Goal: Information Seeking & Learning: Check status

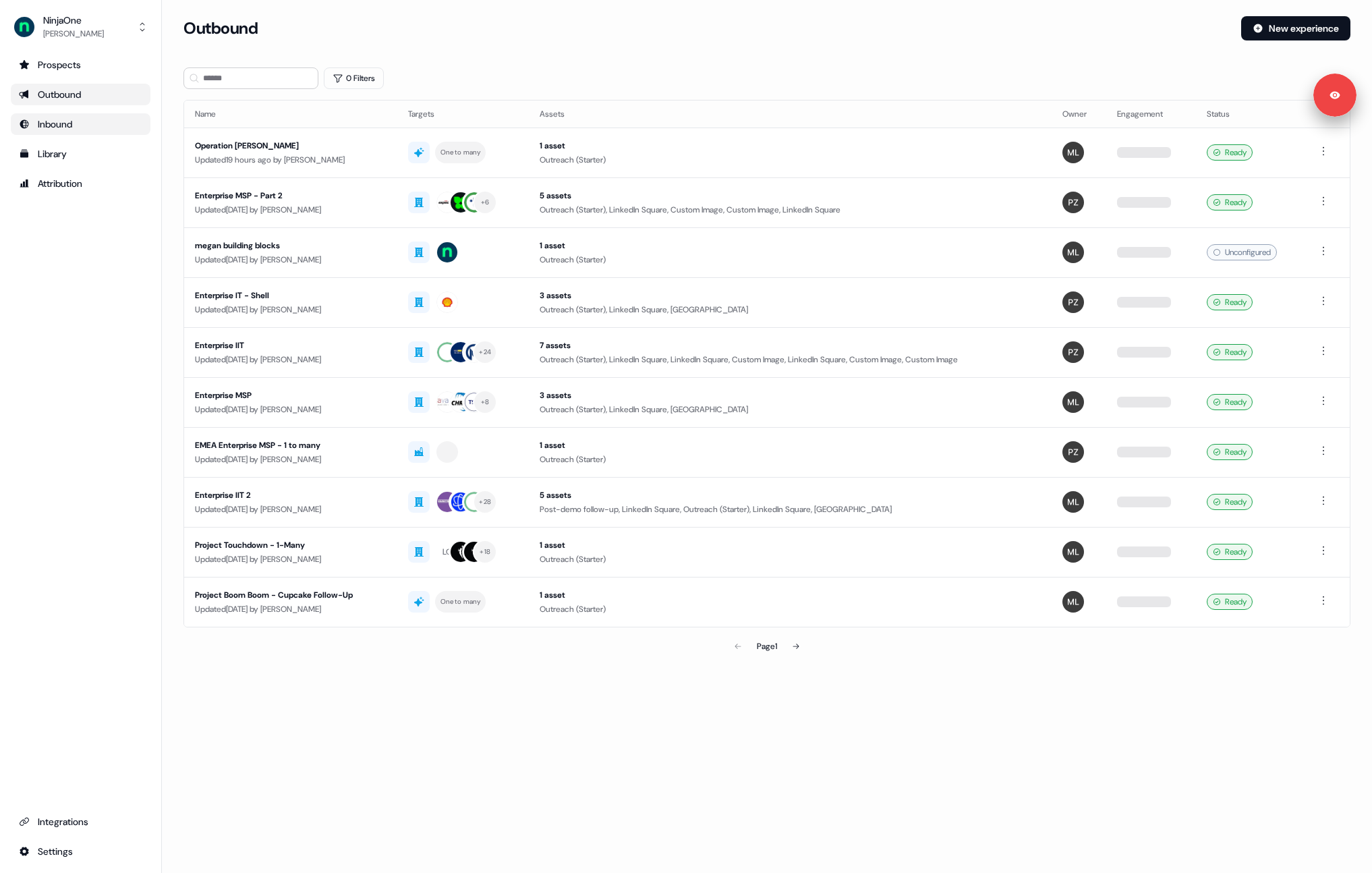
click at [57, 115] on link "Inbound" at bounding box center [81, 125] width 139 height 22
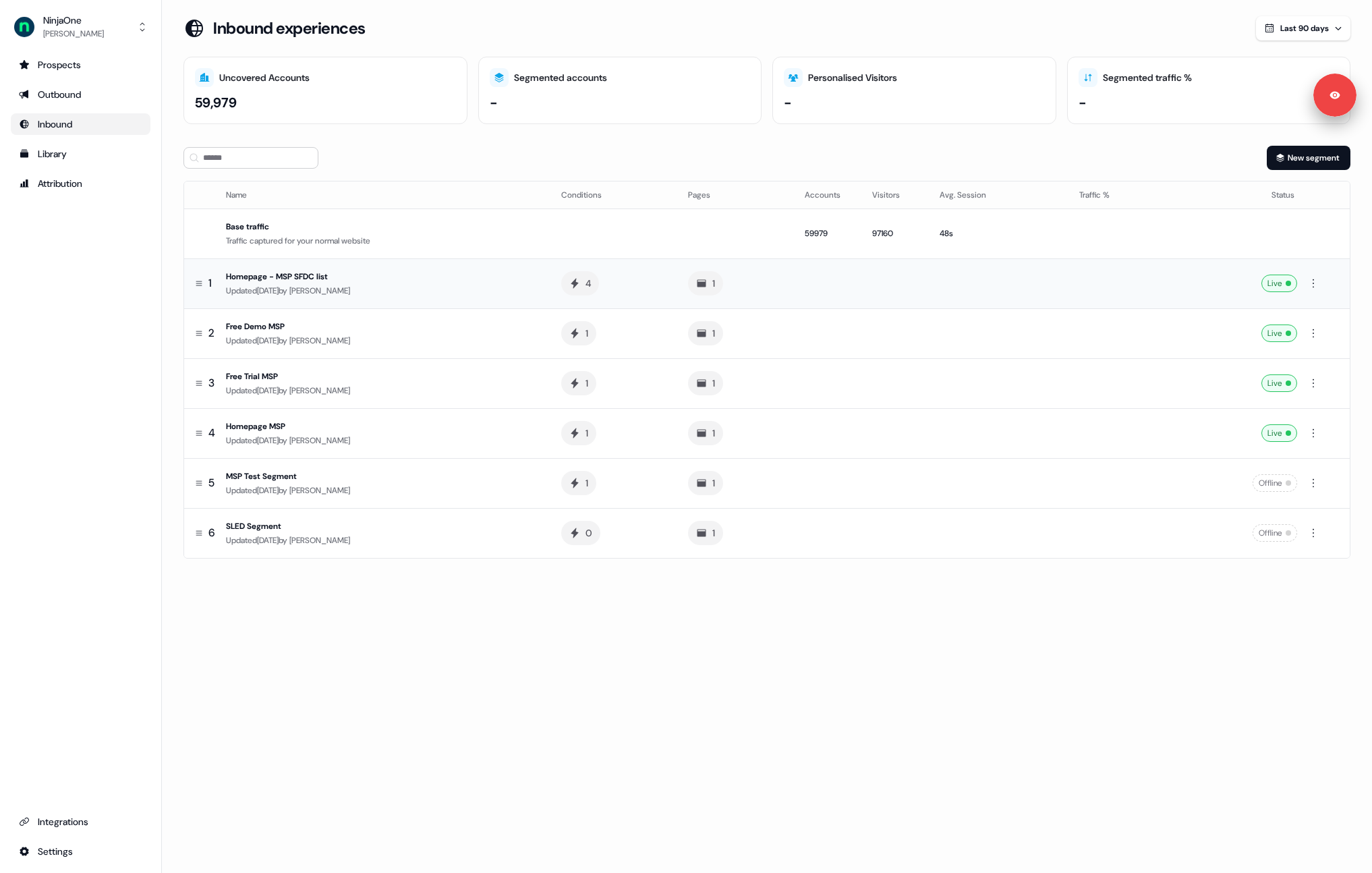
click at [465, 293] on div "Updated 7 days ago by Xinrui Yan" at bounding box center [383, 290] width 314 height 14
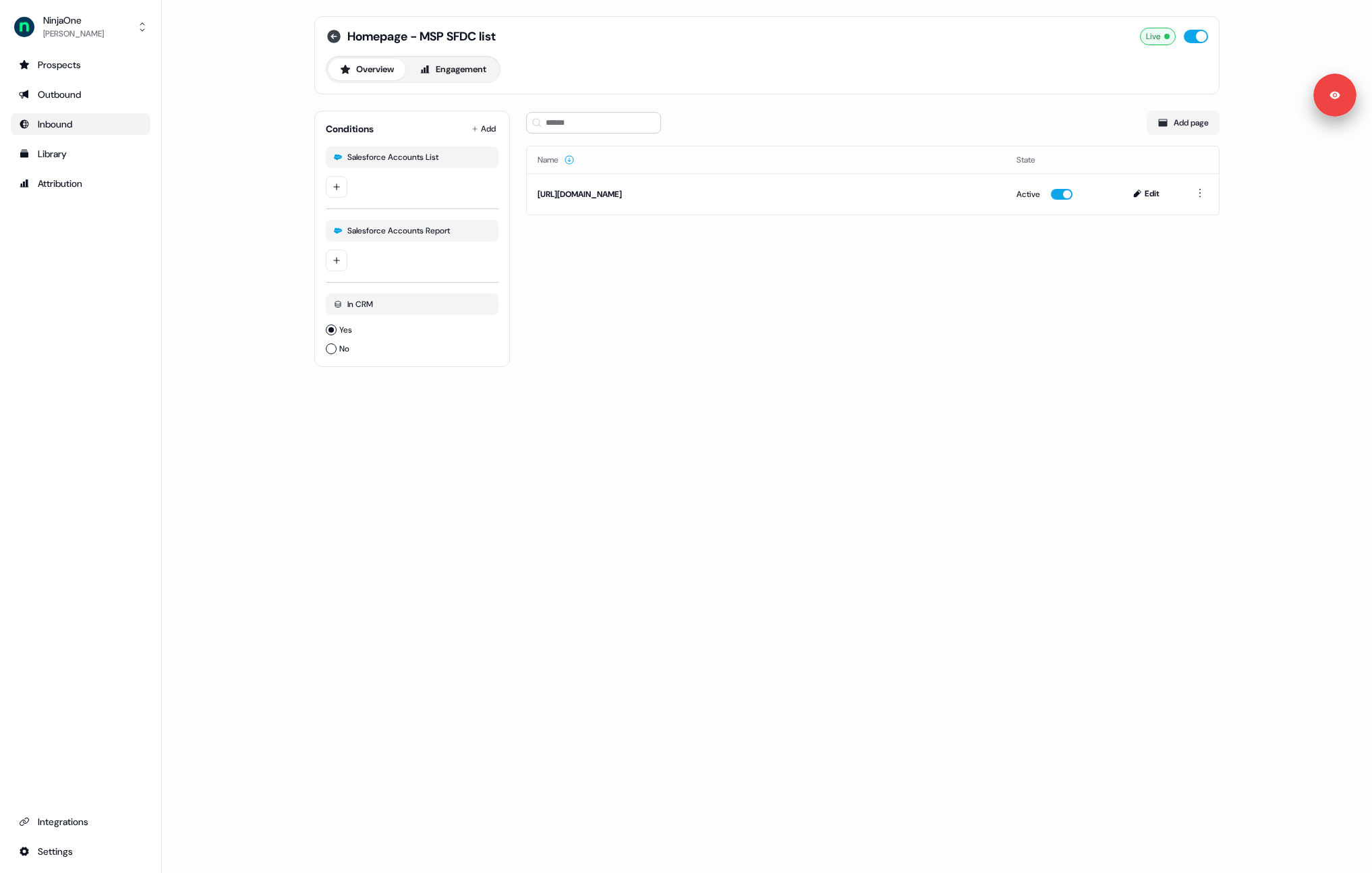
click at [337, 40] on icon at bounding box center [333, 36] width 14 height 14
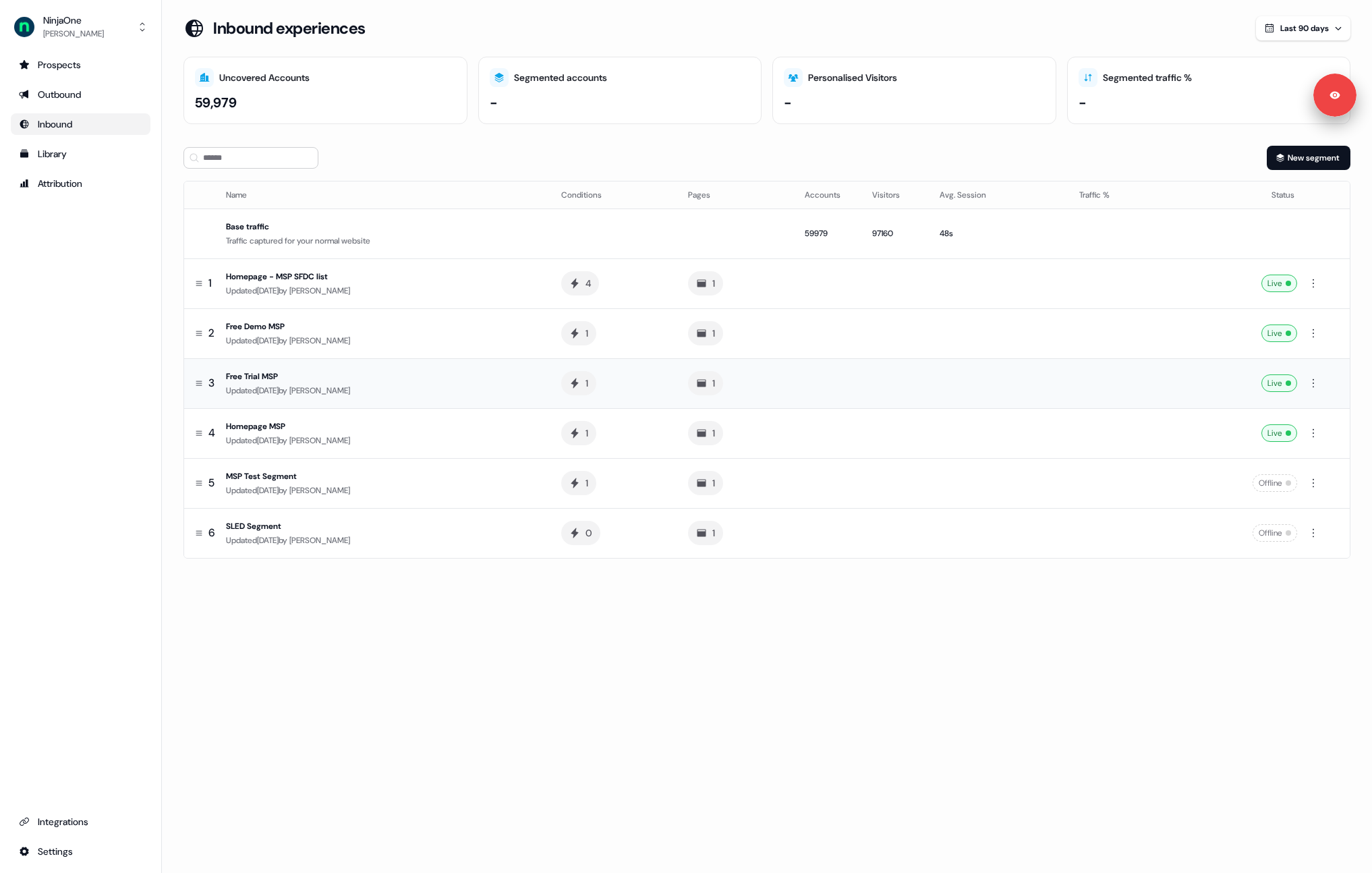
click at [357, 378] on div "Free Trial MSP" at bounding box center [383, 376] width 314 height 14
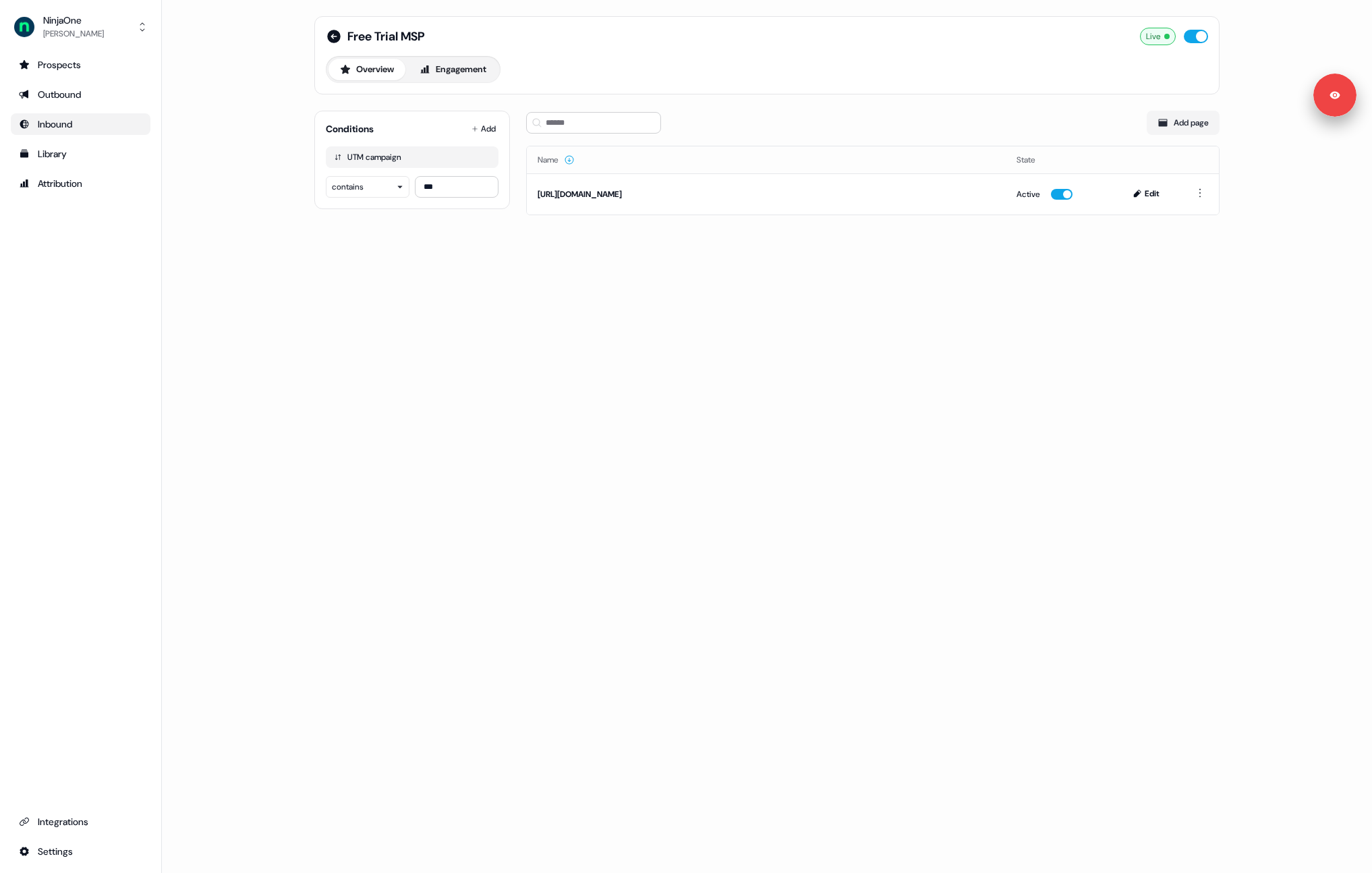
click at [239, 167] on div "Free Trial MSP Live Overview Engagement Conditions Add UTM campaign contains **…" at bounding box center [768, 436] width 1211 height 873
click at [333, 39] on icon at bounding box center [333, 36] width 14 height 14
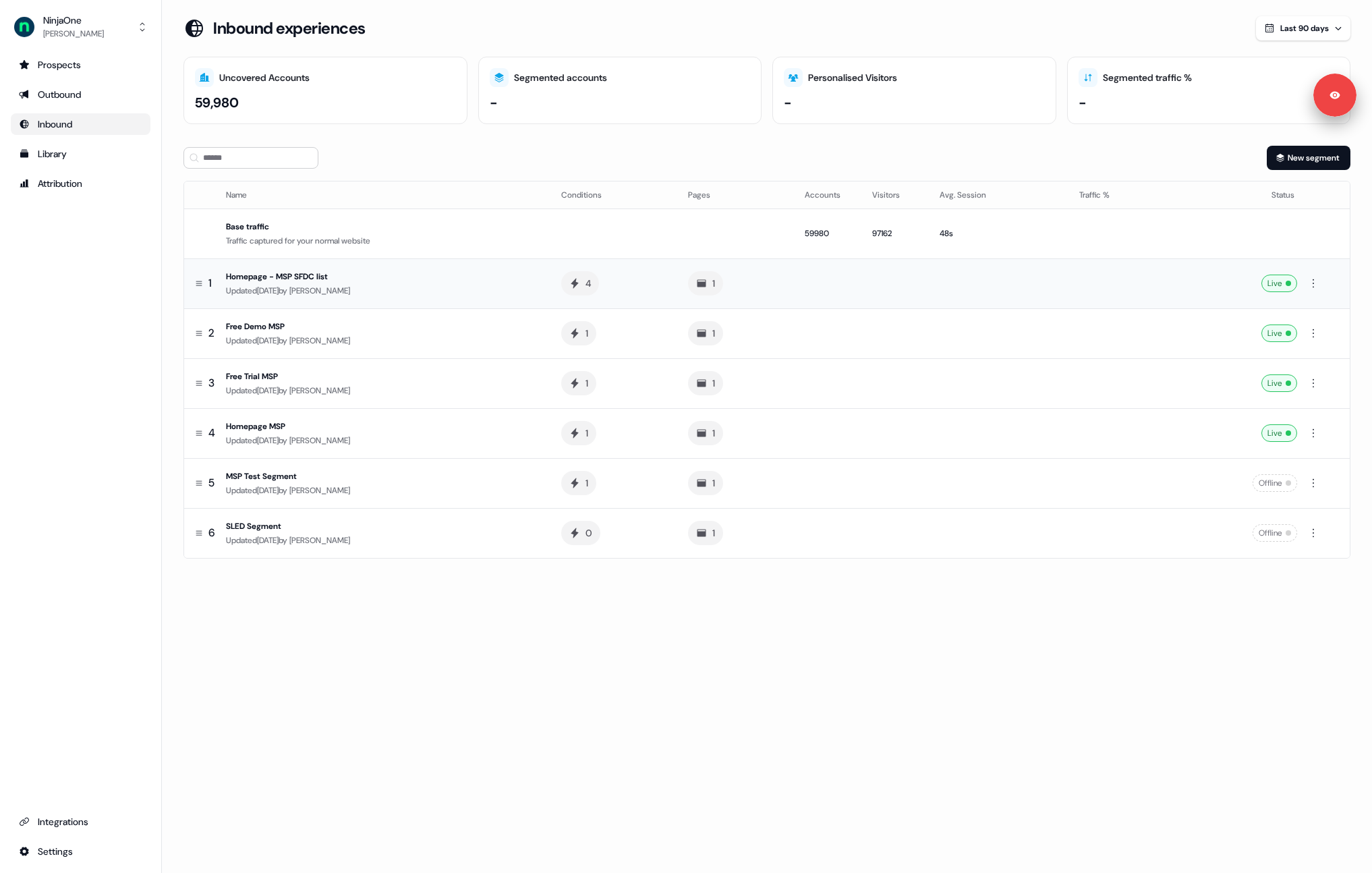
click at [397, 285] on div "Updated 7 days ago by Xinrui Yan" at bounding box center [383, 290] width 314 height 14
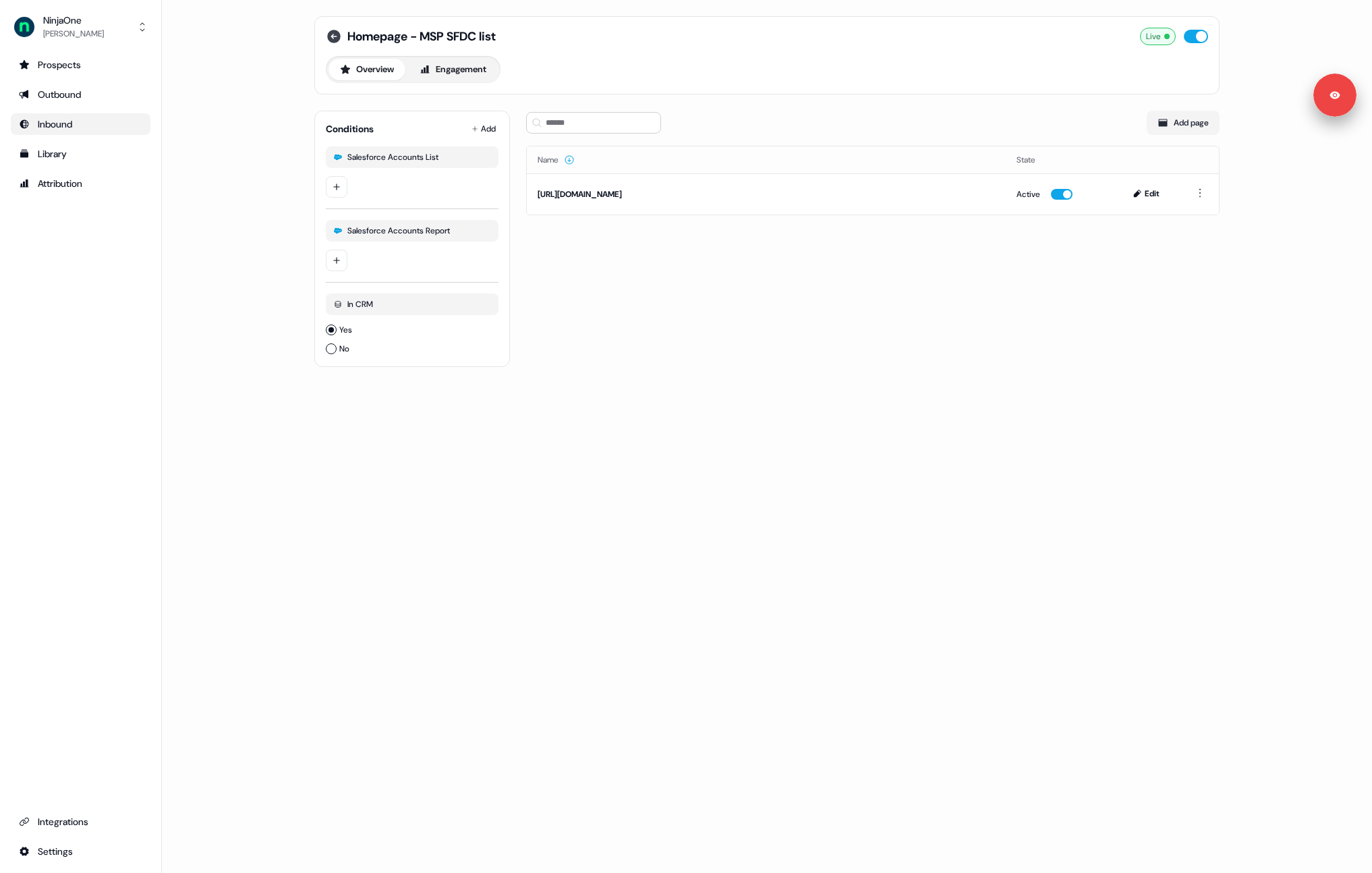
click at [332, 41] on icon at bounding box center [333, 36] width 14 height 14
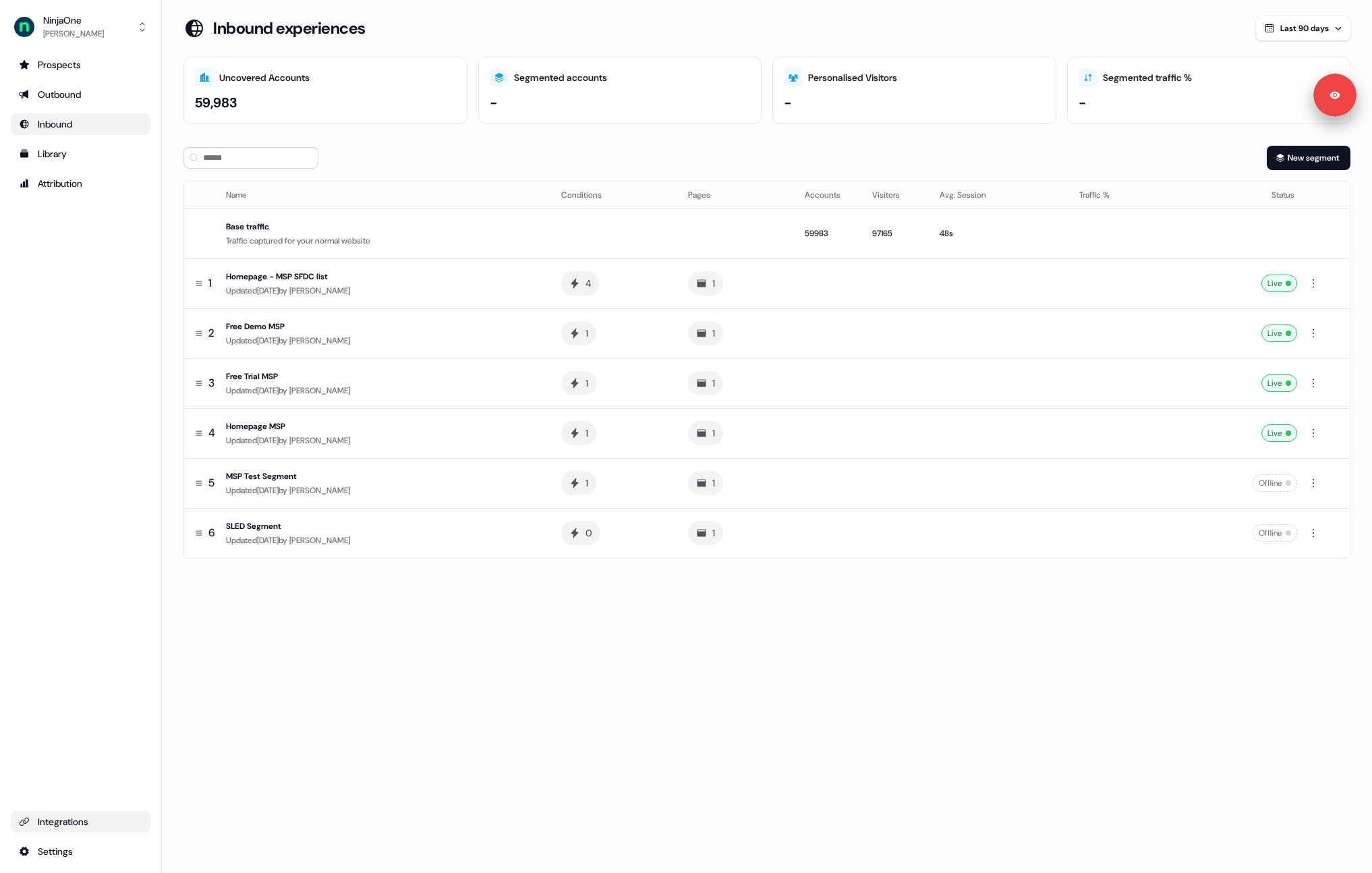
click at [66, 822] on div "Integrations" at bounding box center [81, 822] width 124 height 14
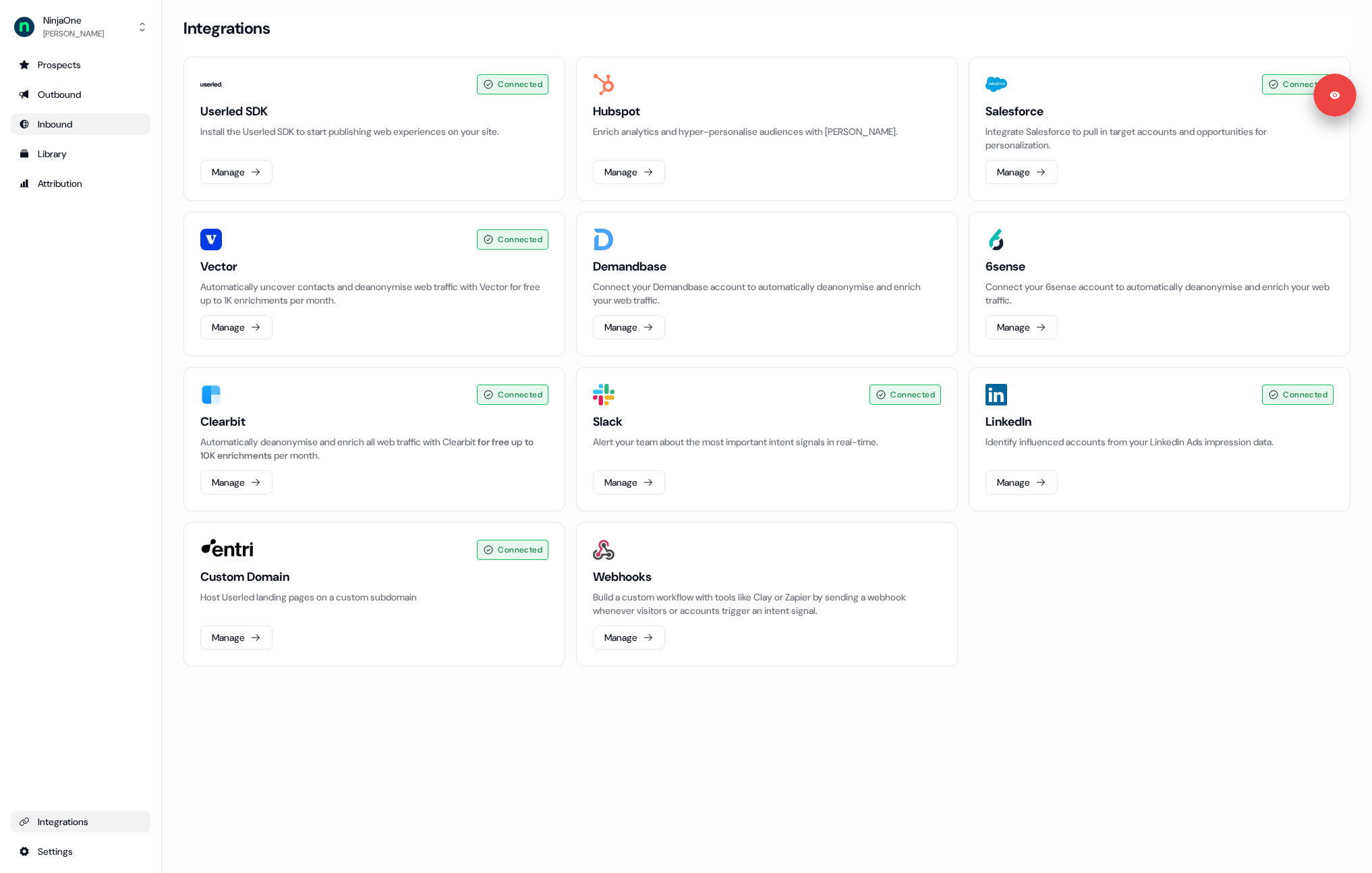
click at [73, 131] on link "Inbound" at bounding box center [81, 125] width 139 height 22
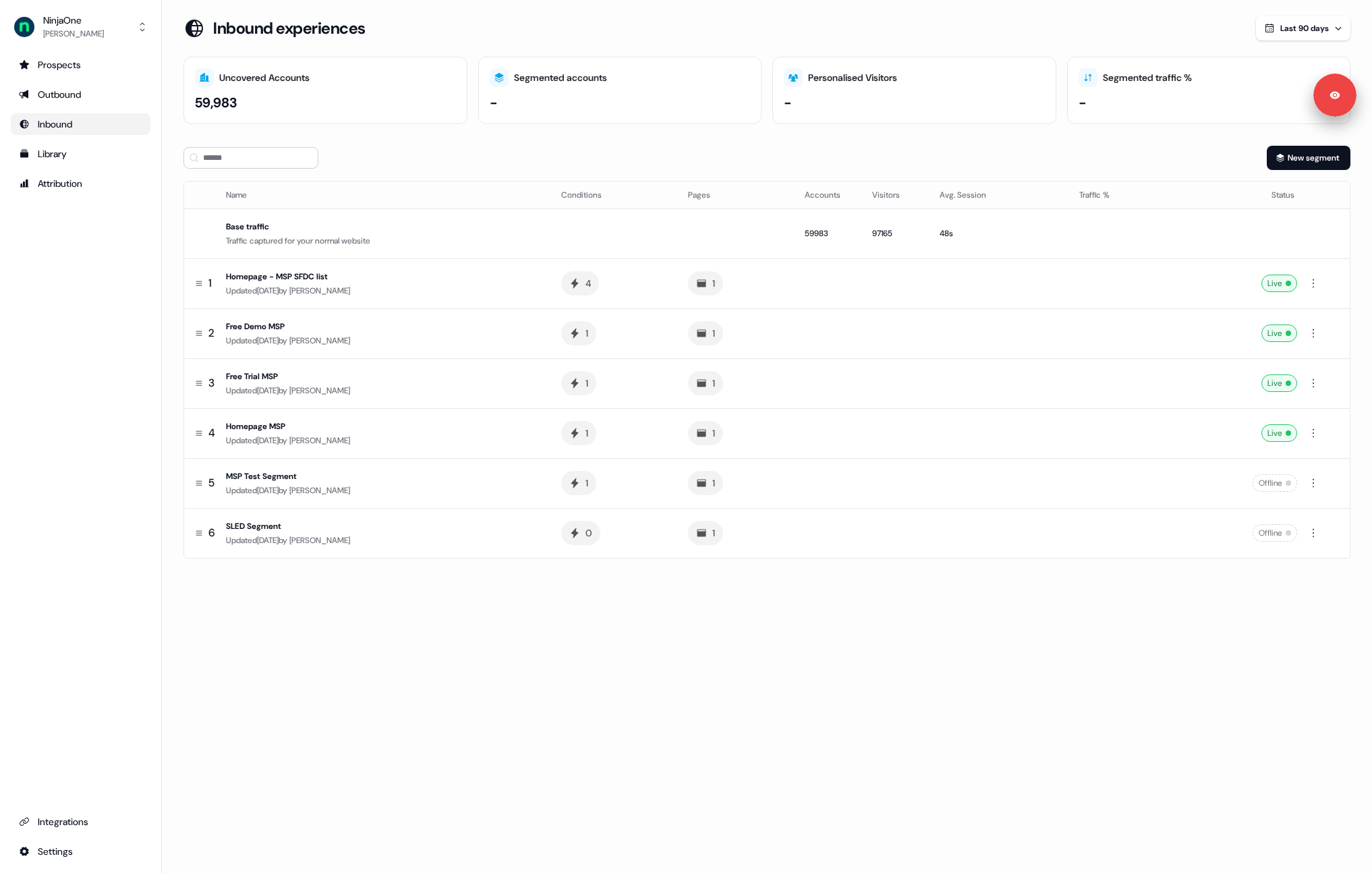
click at [213, 104] on div "59,983" at bounding box center [216, 103] width 42 height 20
drag, startPoint x: 491, startPoint y: 99, endPoint x: 541, endPoint y: 104, distance: 50.2
click at [541, 104] on div "-" at bounding box center [620, 103] width 261 height 20
click at [730, 134] on section "Loading... Inbound experiences Last 90 days Uncovered Accounts 59,984 Segmented…" at bounding box center [768, 307] width 1211 height 581
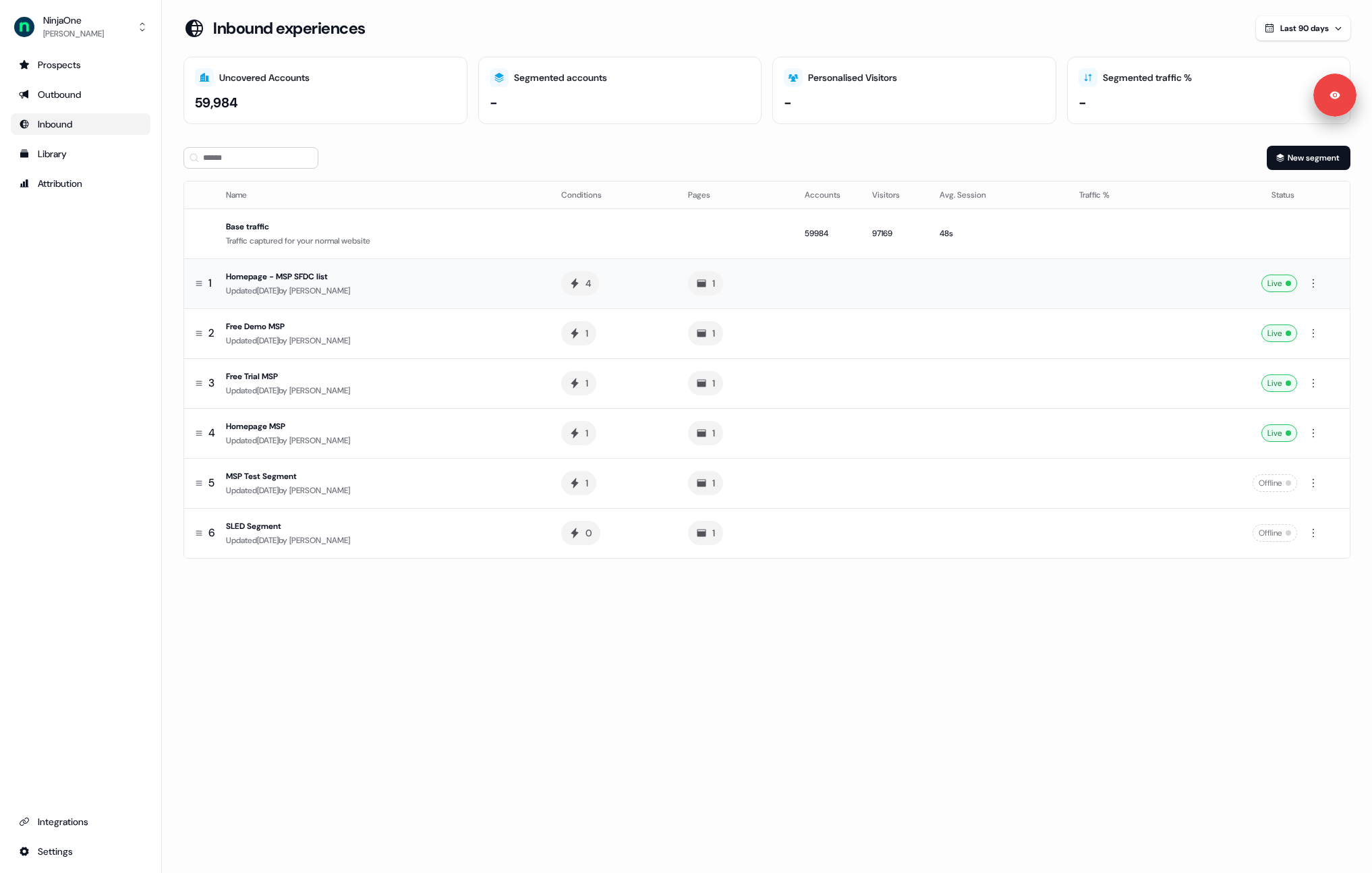
click at [419, 284] on div "Updated 7 days ago by Xinrui Yan" at bounding box center [383, 290] width 314 height 14
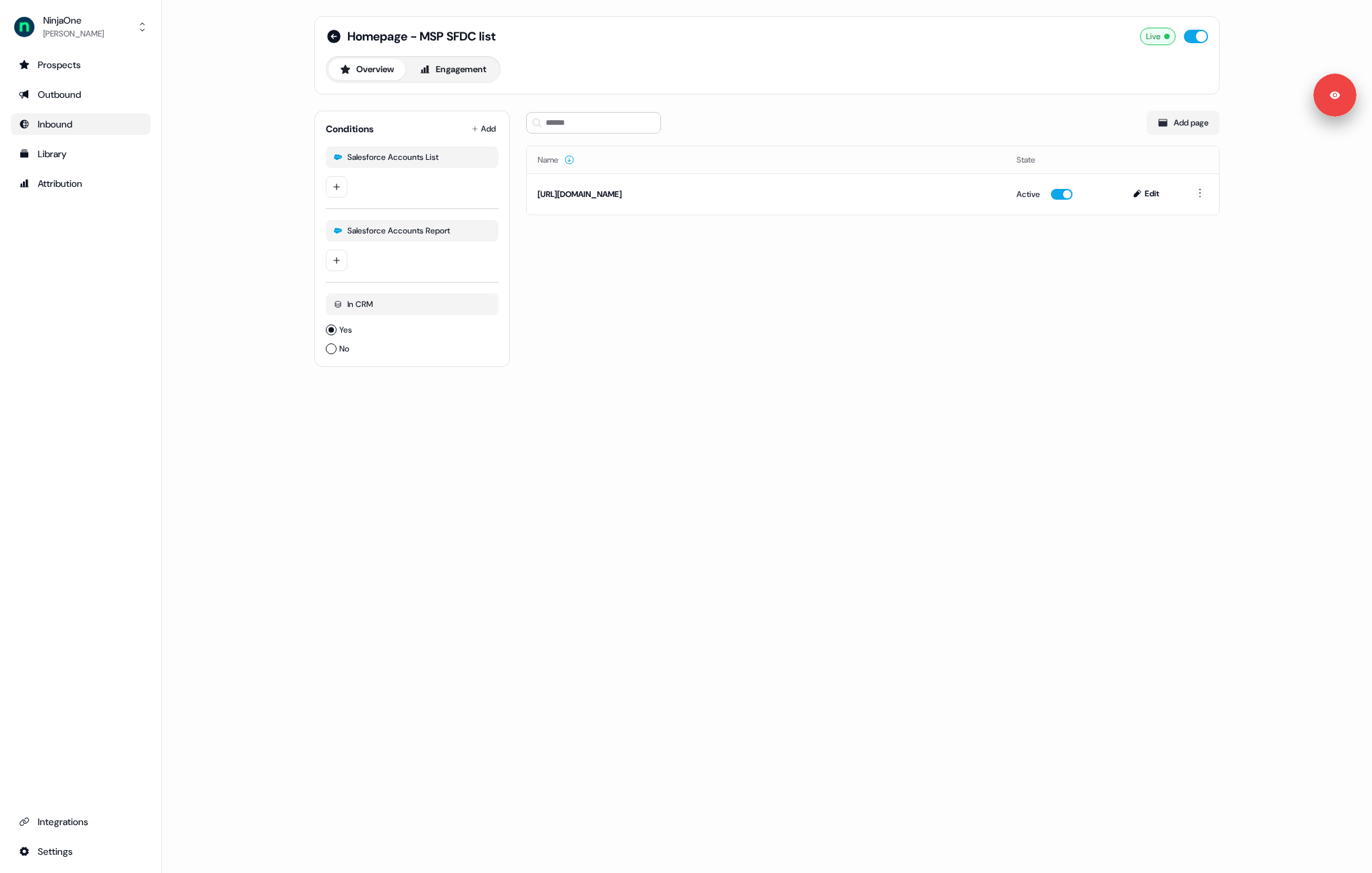
click at [408, 209] on div "Salesforce Accounts Report" at bounding box center [412, 246] width 173 height 73
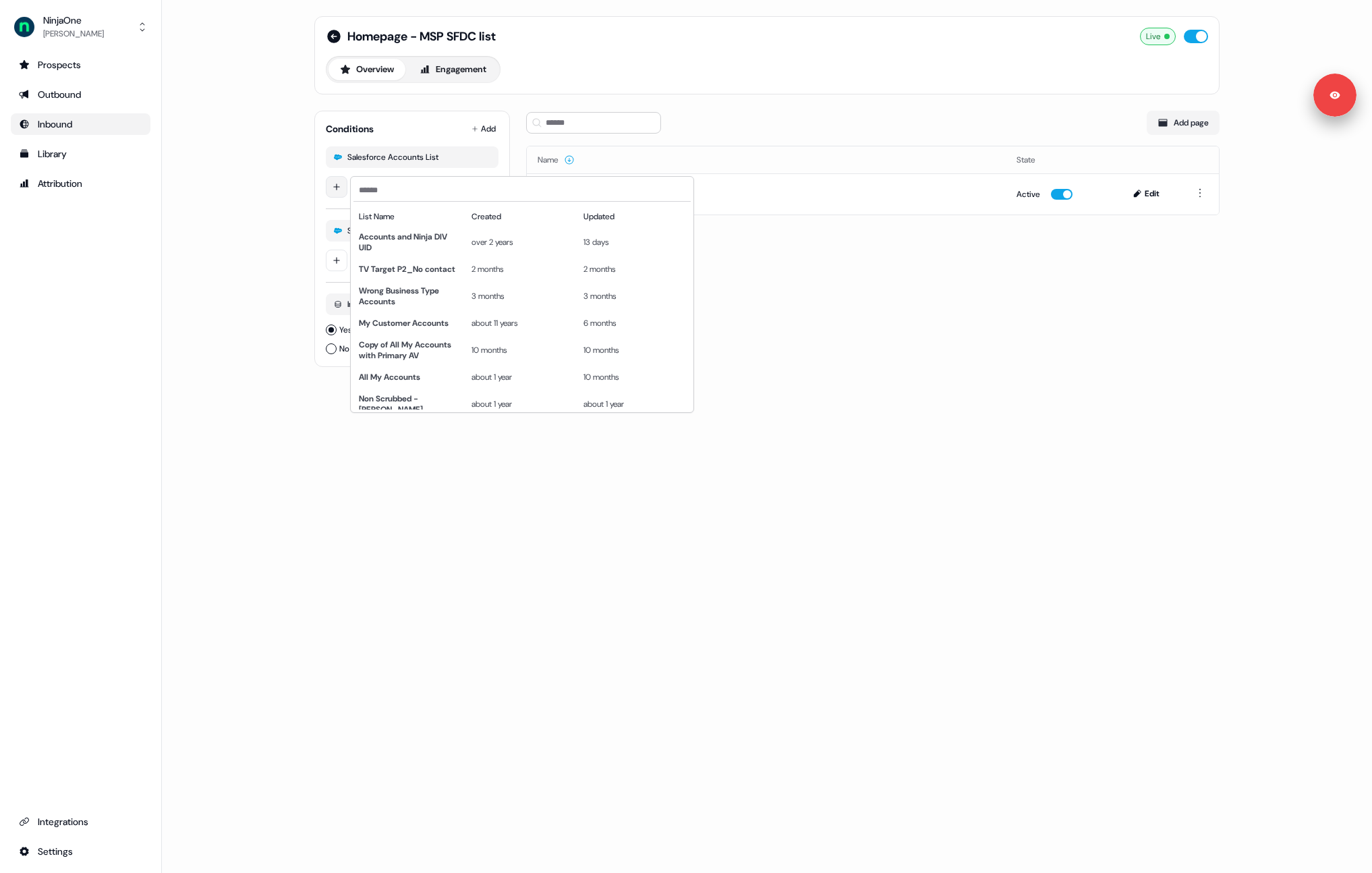
click at [337, 186] on html "Signed in as Megan Lee Sign out For the best experience switch devices to a big…" at bounding box center [686, 436] width 1372 height 873
click at [314, 214] on html "Signed in as Megan Lee Sign out For the best experience switch devices to a big…" at bounding box center [686, 436] width 1372 height 873
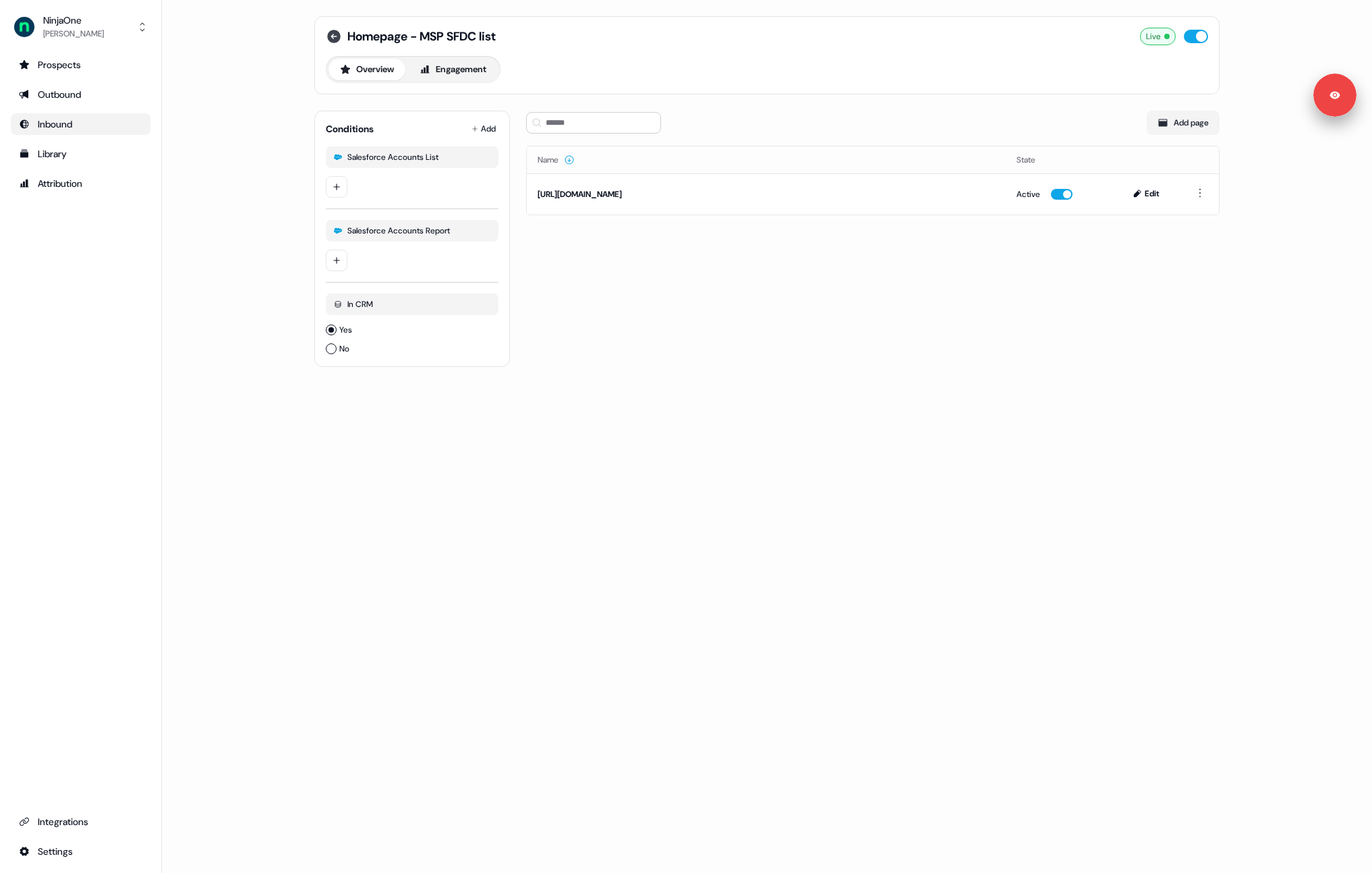
click at [331, 37] on icon at bounding box center [333, 36] width 14 height 14
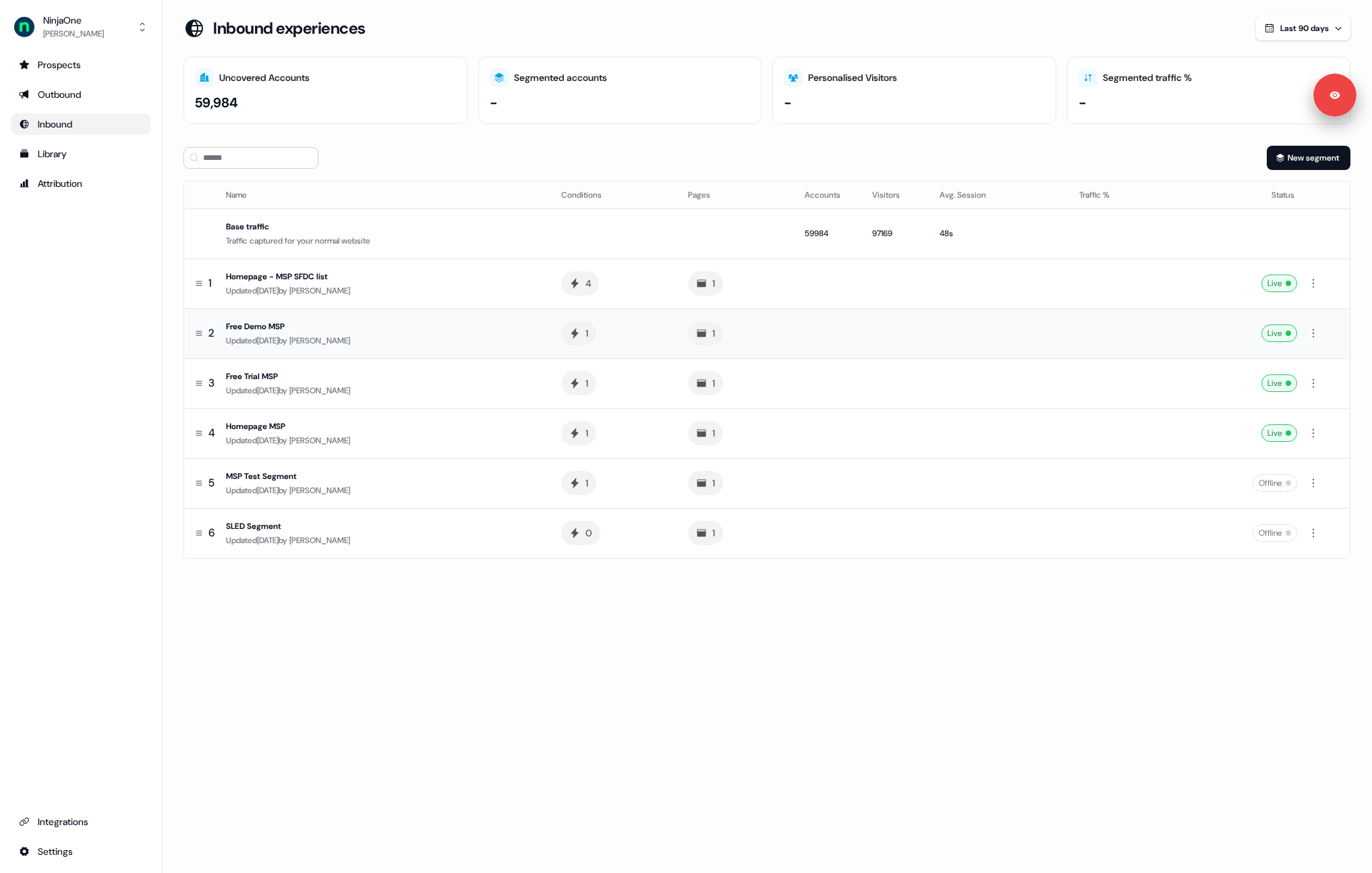
click at [334, 340] on span "Xinrui Yan" at bounding box center [320, 341] width 60 height 11
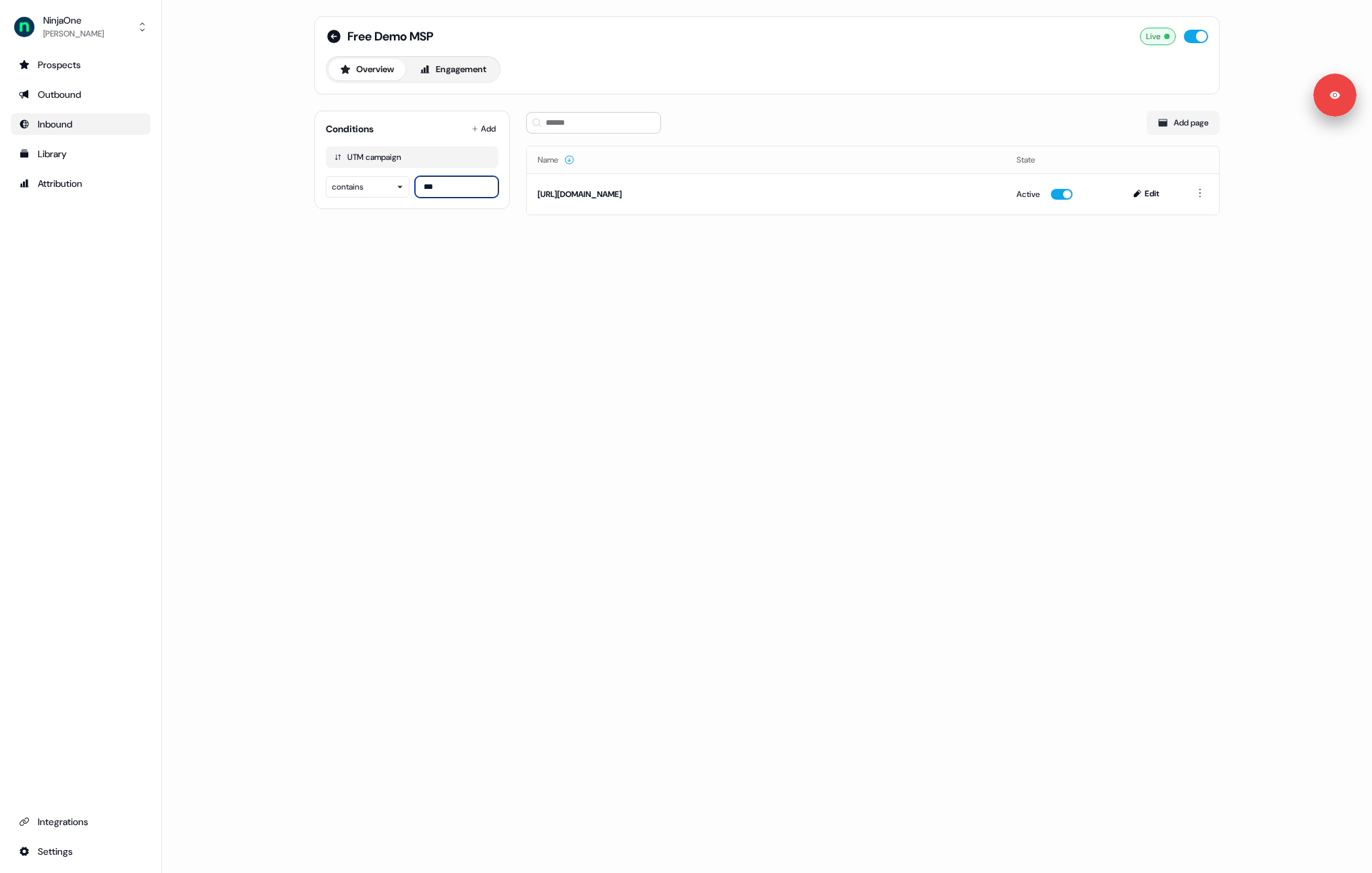
drag, startPoint x: 423, startPoint y: 190, endPoint x: 468, endPoint y: 190, distance: 45.0
click at [468, 190] on input "***" at bounding box center [456, 187] width 83 height 22
click at [439, 266] on div "Free Demo MSP Live Overview Engagement Conditions Add UTM campaign contains ***…" at bounding box center [768, 436] width 1211 height 873
click at [332, 38] on icon at bounding box center [333, 36] width 14 height 14
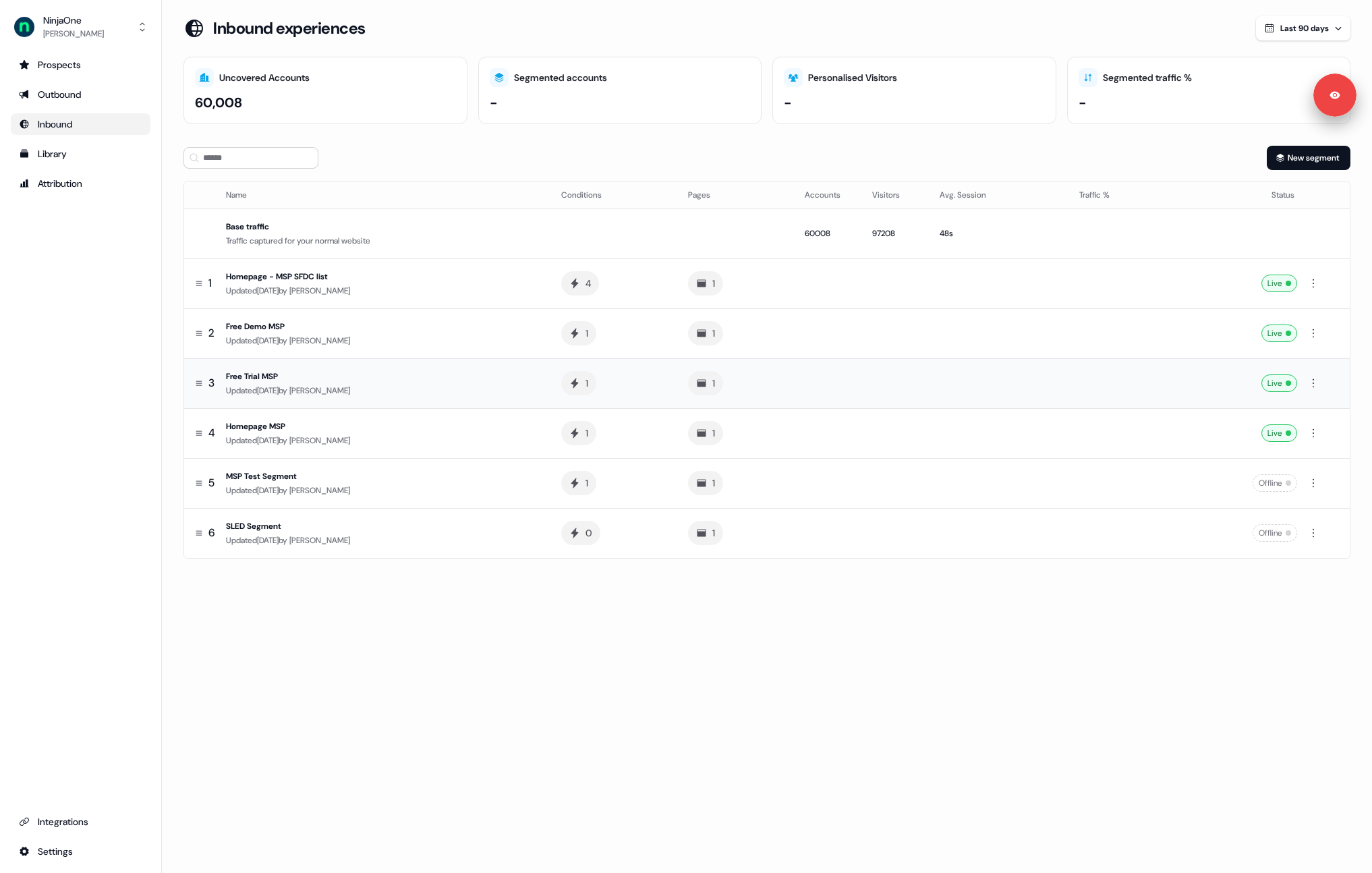
click at [340, 386] on span "Xinrui Yan" at bounding box center [320, 391] width 60 height 11
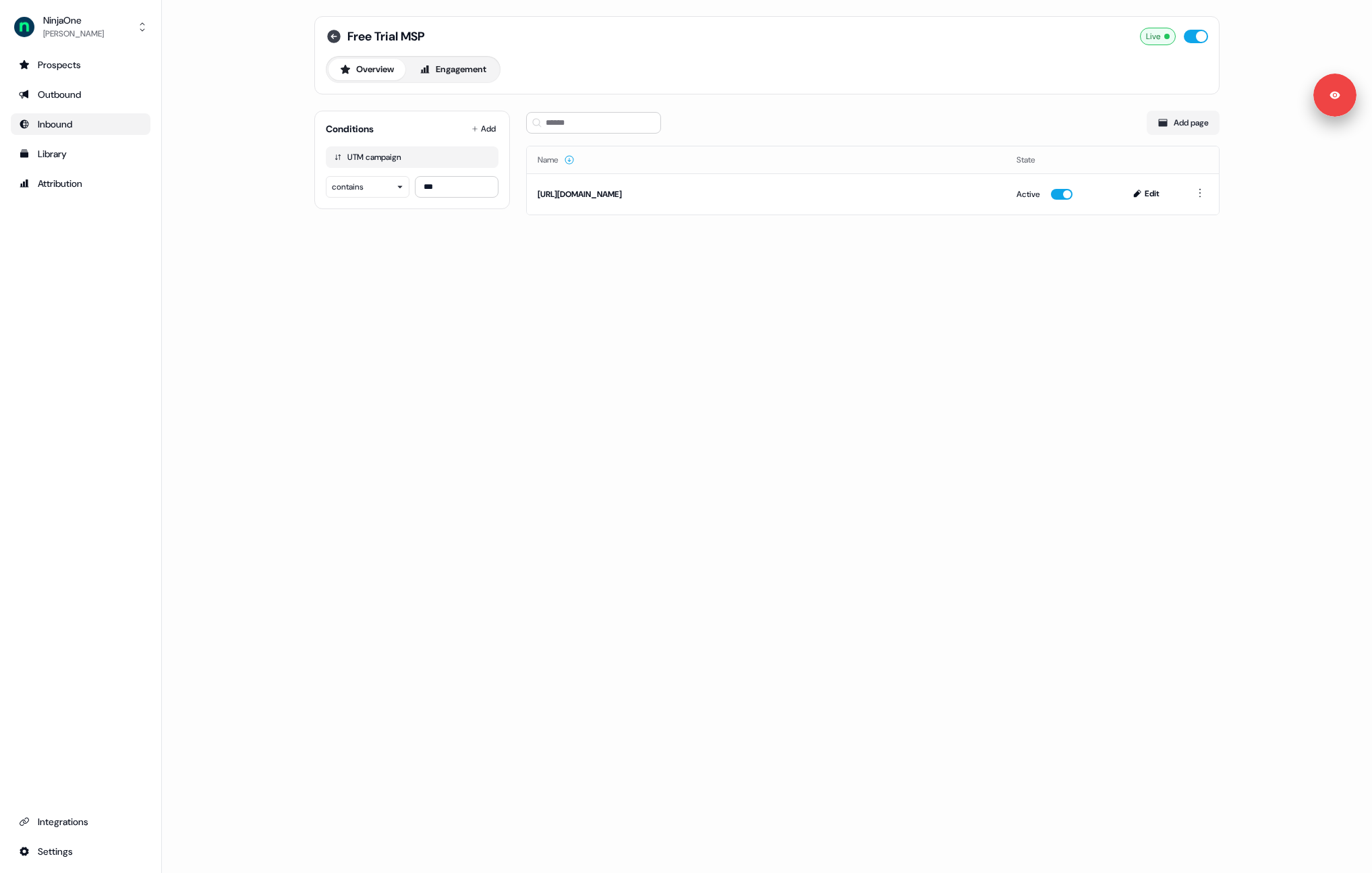
click at [332, 42] on icon at bounding box center [334, 37] width 16 height 16
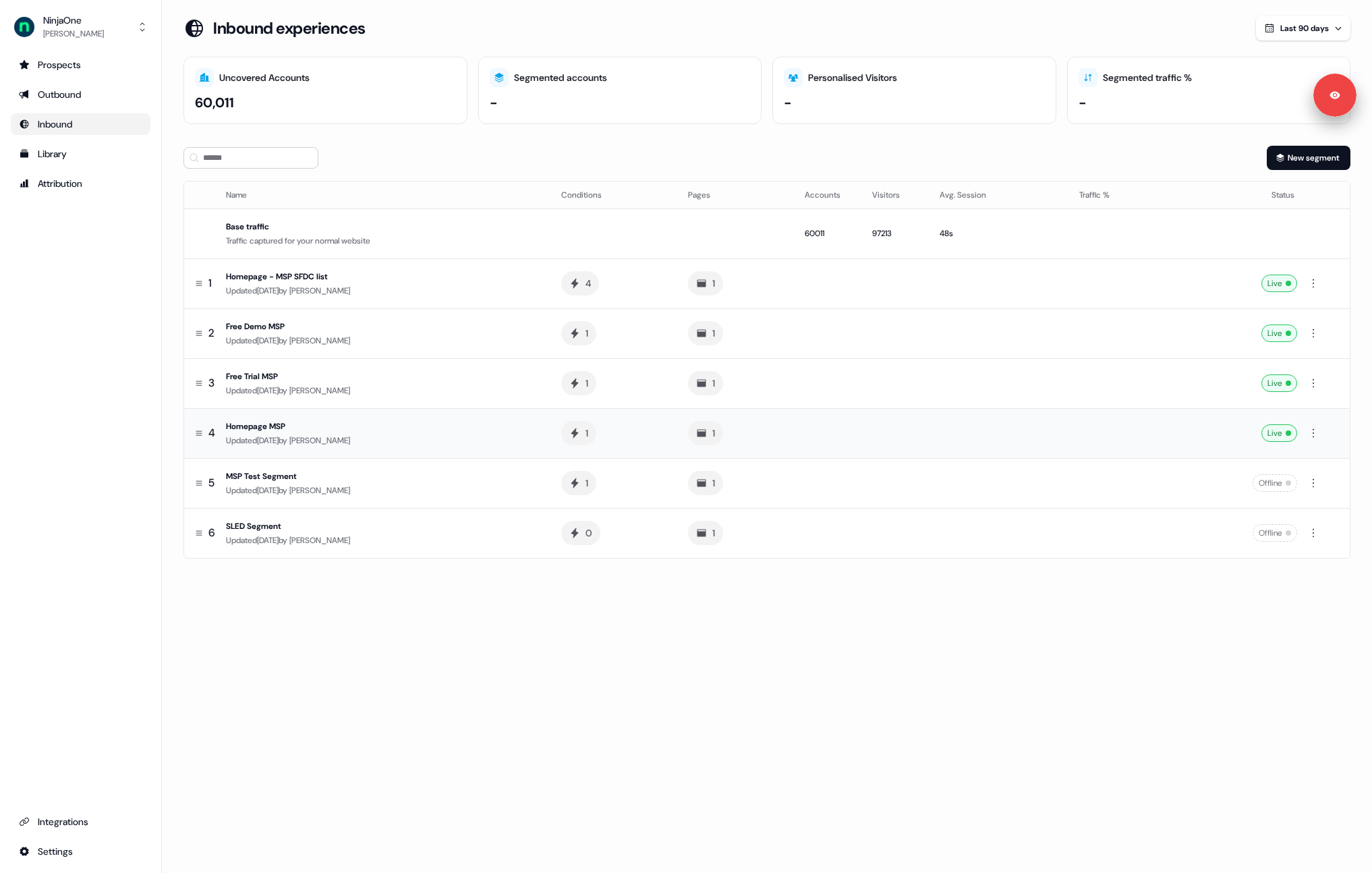
click at [365, 420] on div "Homepage MSP" at bounding box center [383, 426] width 314 height 14
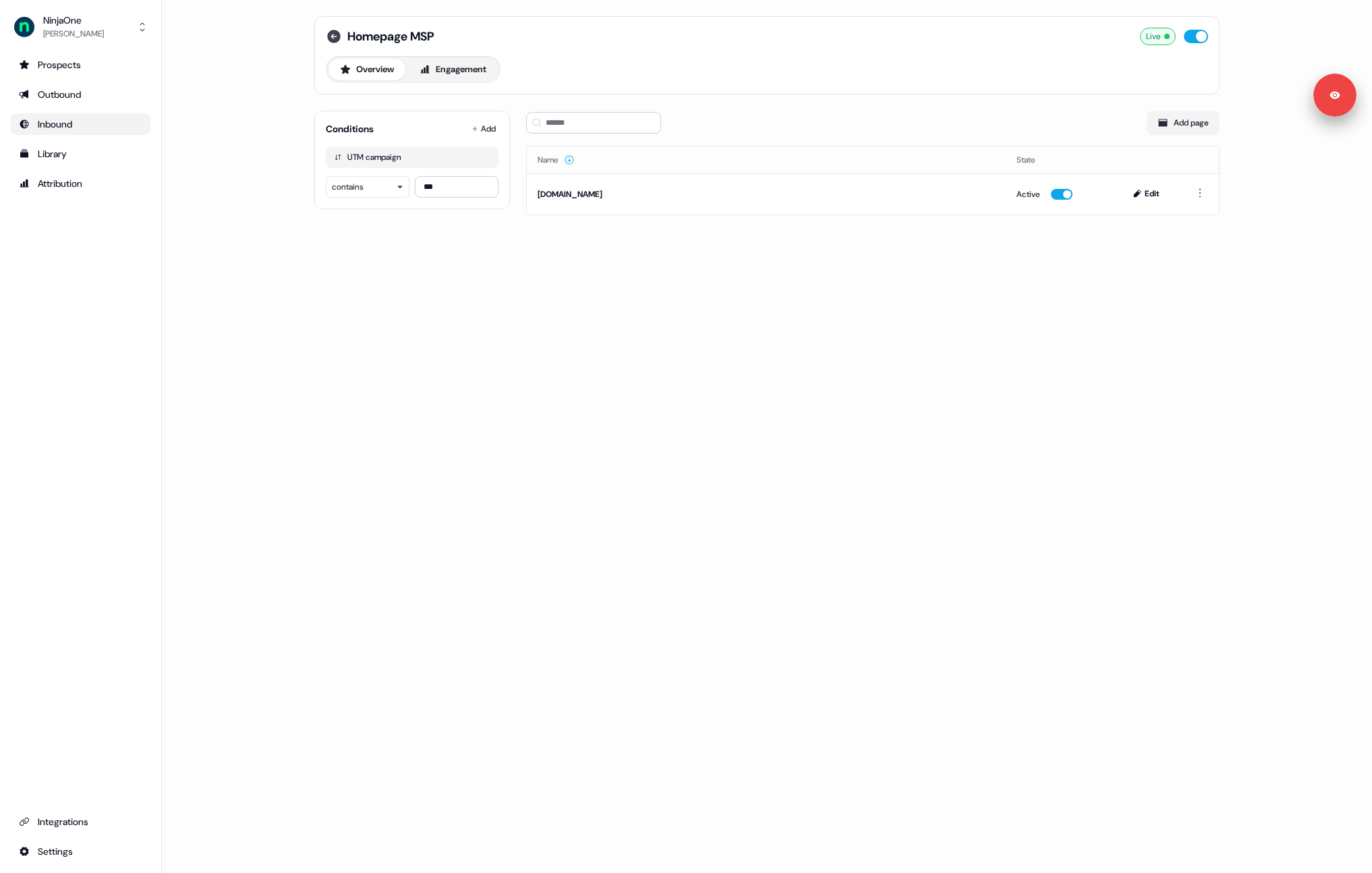
click at [336, 37] on icon at bounding box center [334, 37] width 16 height 16
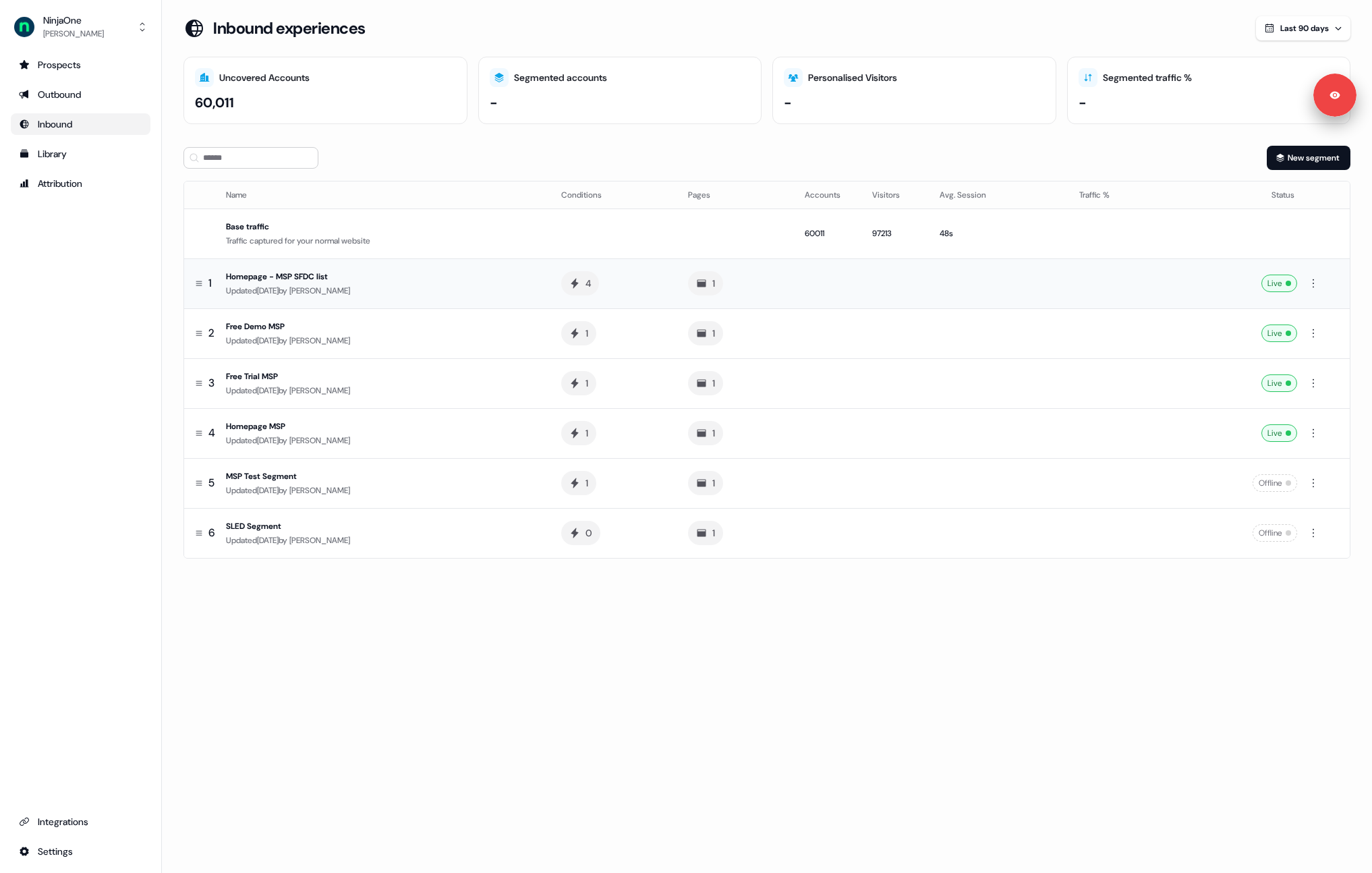
click at [386, 280] on div "Homepage - MSP SFDC list" at bounding box center [383, 277] width 314 height 14
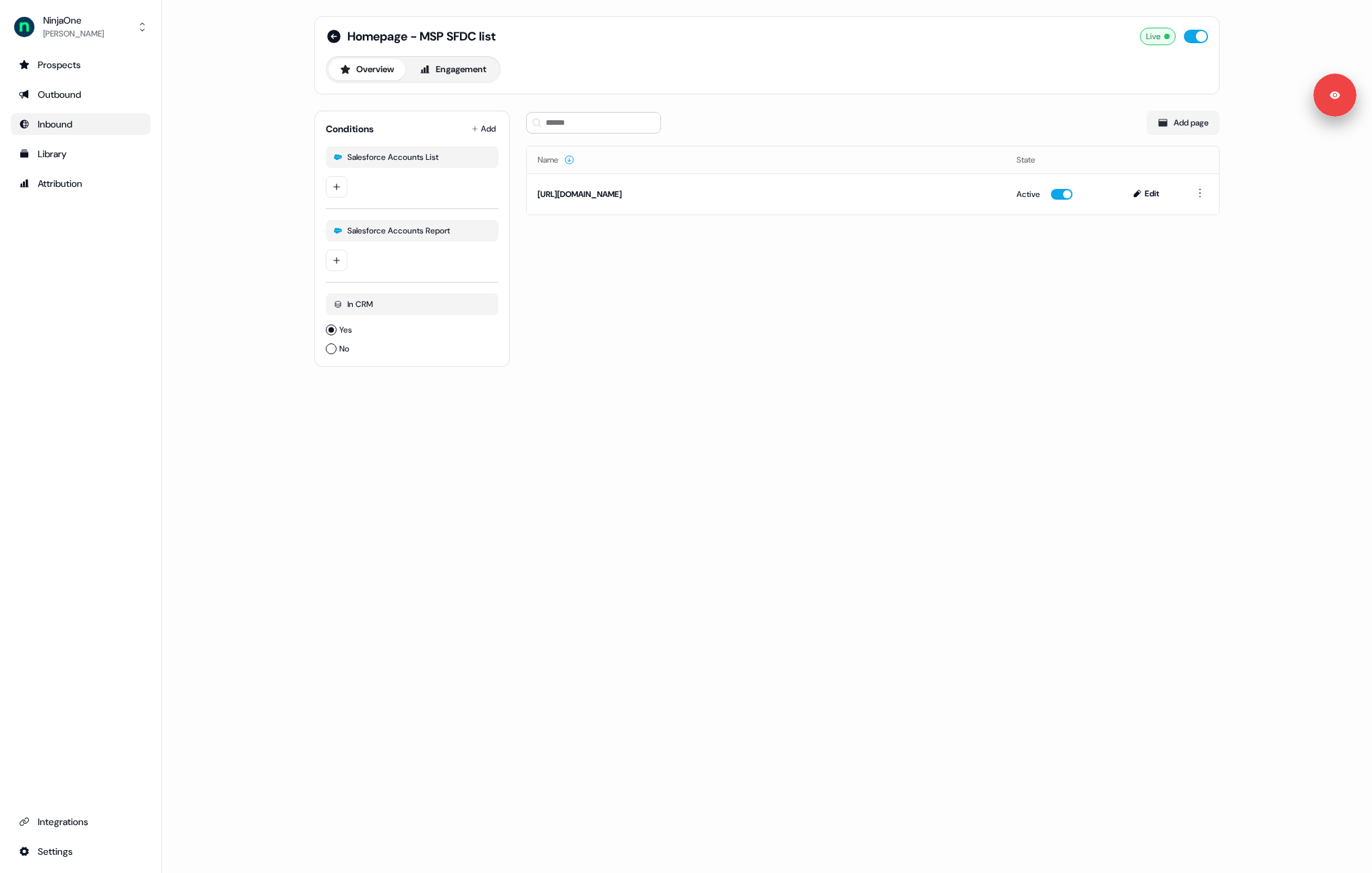
click at [301, 181] on div "Homepage - MSP SFDC list Live Overview Engagement Conditions Add Salesforce Acc…" at bounding box center [768, 200] width 938 height 399
click at [333, 39] on icon at bounding box center [333, 36] width 14 height 14
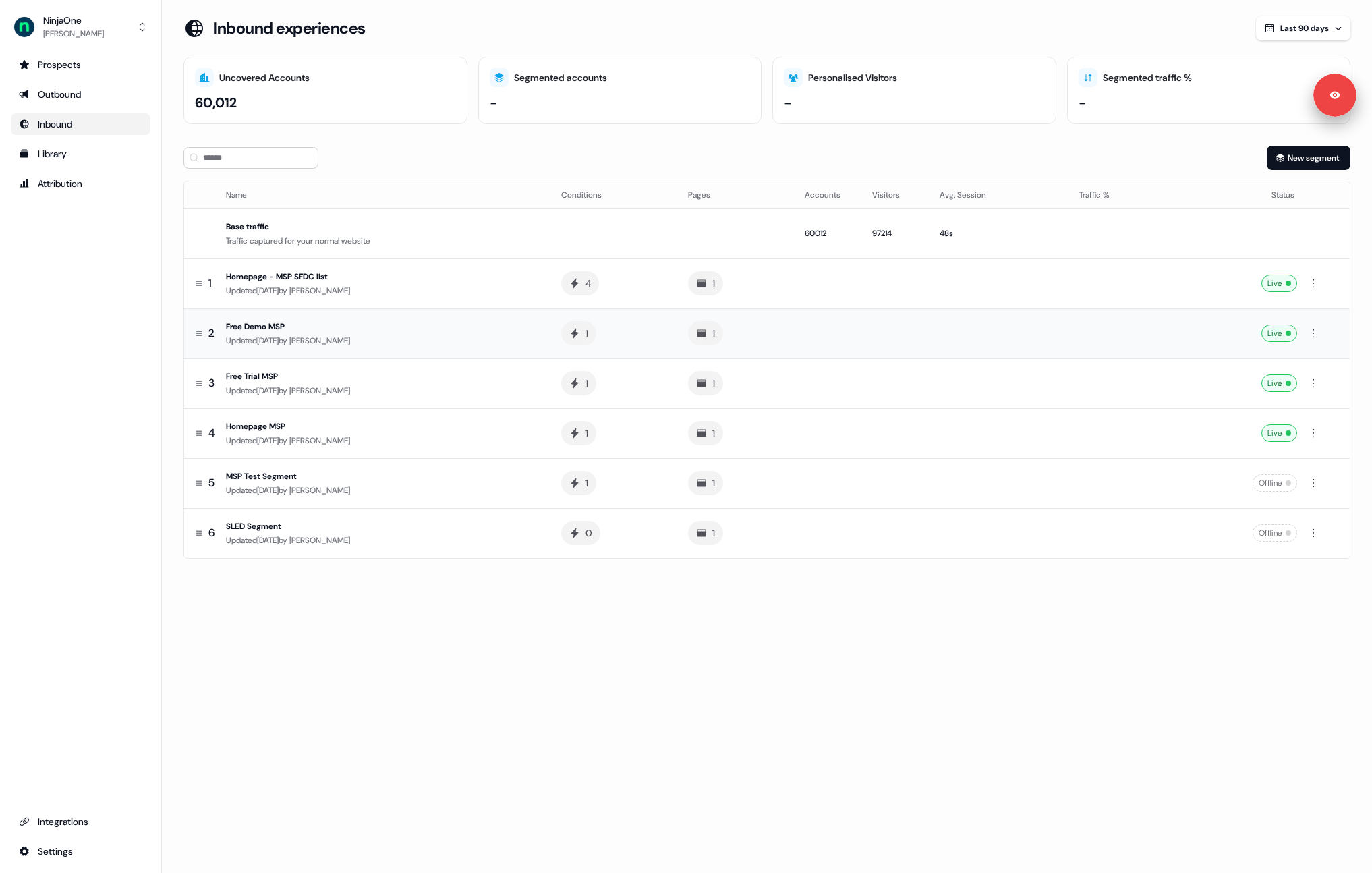
click at [319, 320] on div "Free Demo MSP" at bounding box center [383, 326] width 314 height 14
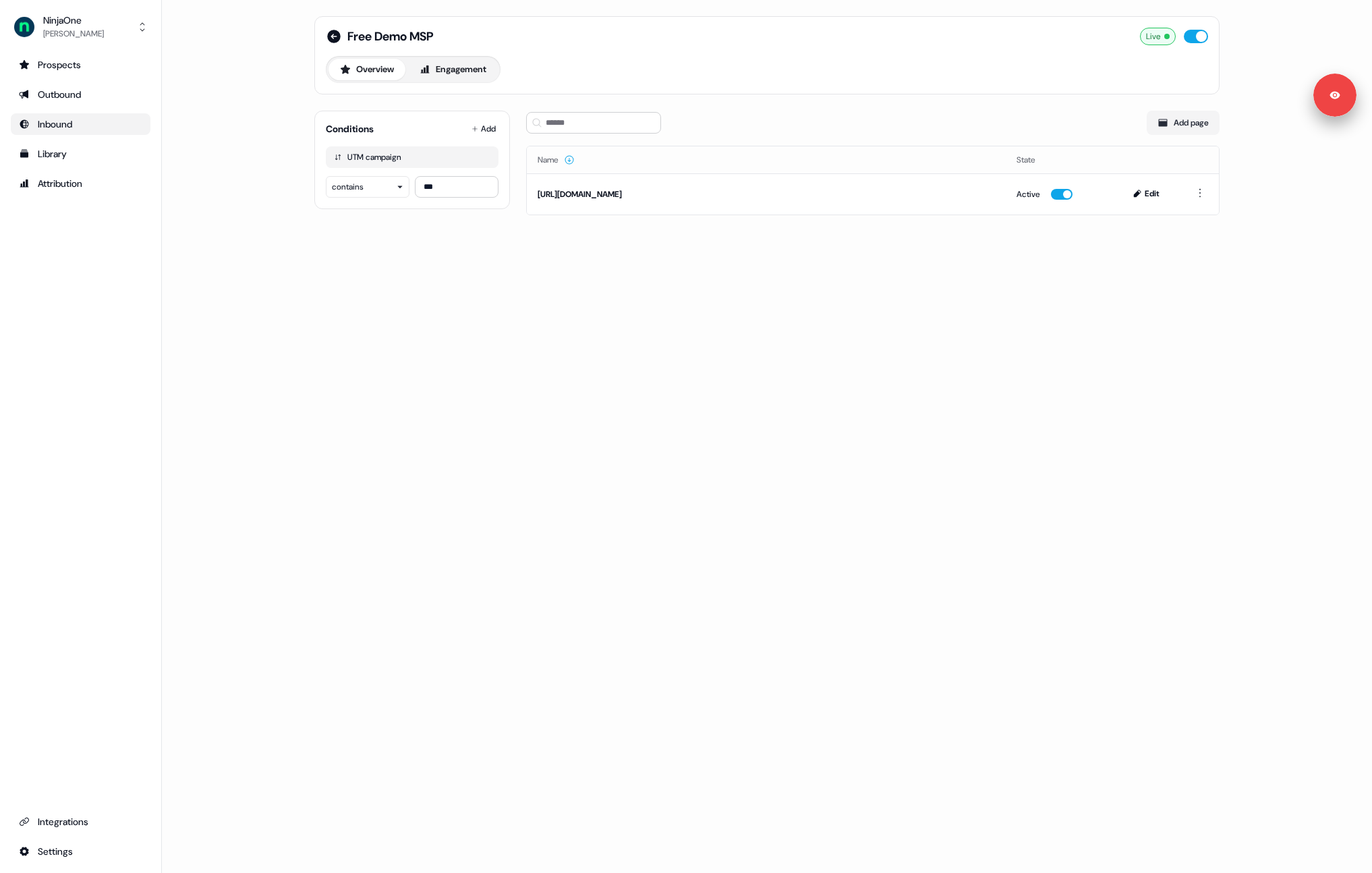
click at [342, 38] on div "Free Demo MSP" at bounding box center [380, 37] width 108 height 16
click at [334, 38] on icon at bounding box center [333, 36] width 14 height 14
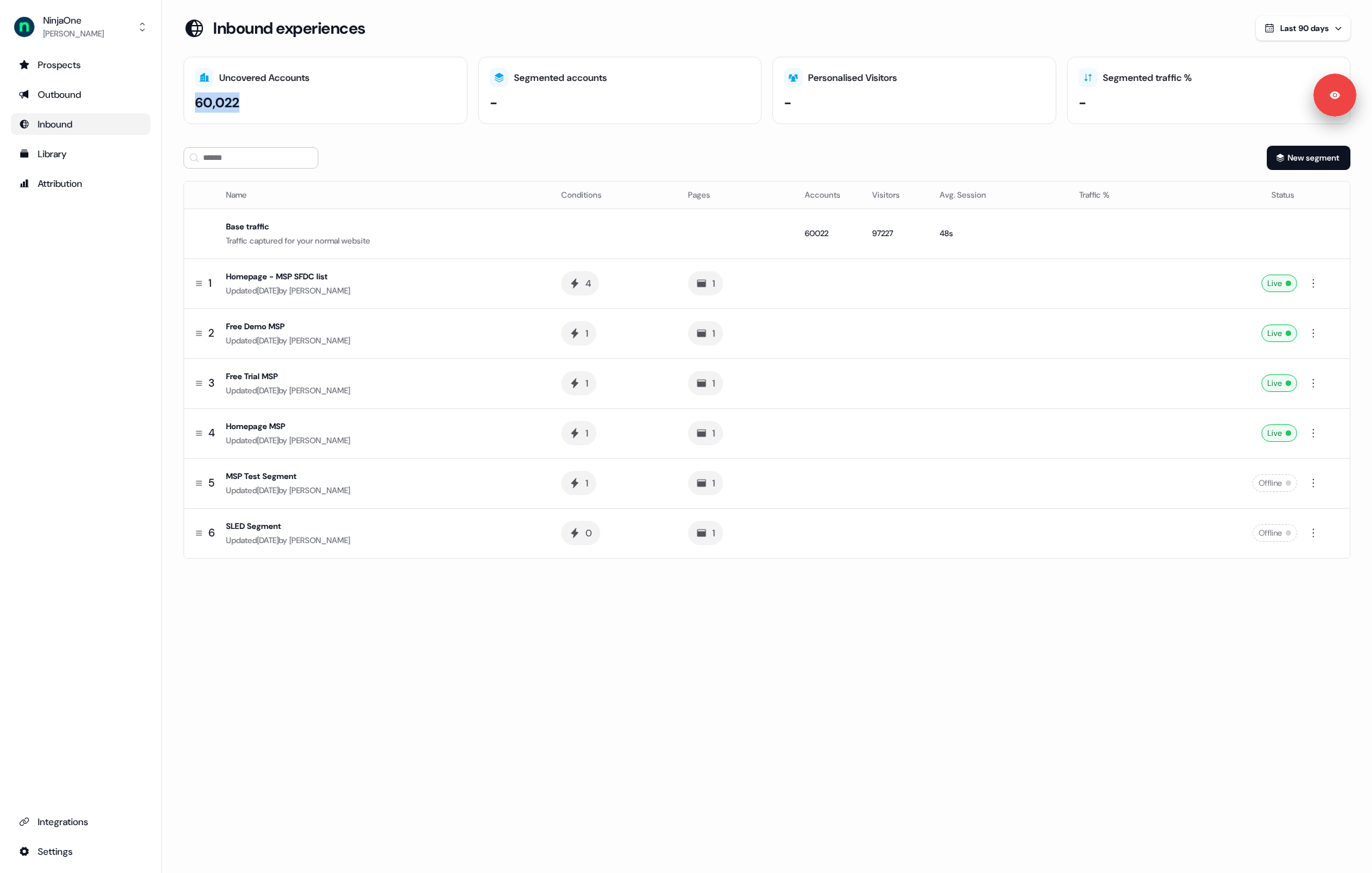
drag, startPoint x: 197, startPoint y: 102, endPoint x: 242, endPoint y: 102, distance: 45.0
click at [242, 102] on div "60,022" at bounding box center [325, 103] width 261 height 20
click at [300, 131] on section "Loading... Inbound experiences Last 90 days Uncovered Accounts 60,022 Segmented…" at bounding box center [768, 307] width 1211 height 581
click at [195, 102] on div "60,022" at bounding box center [217, 103] width 45 height 20
drag, startPoint x: 195, startPoint y: 102, endPoint x: 241, endPoint y: 107, distance: 46.3
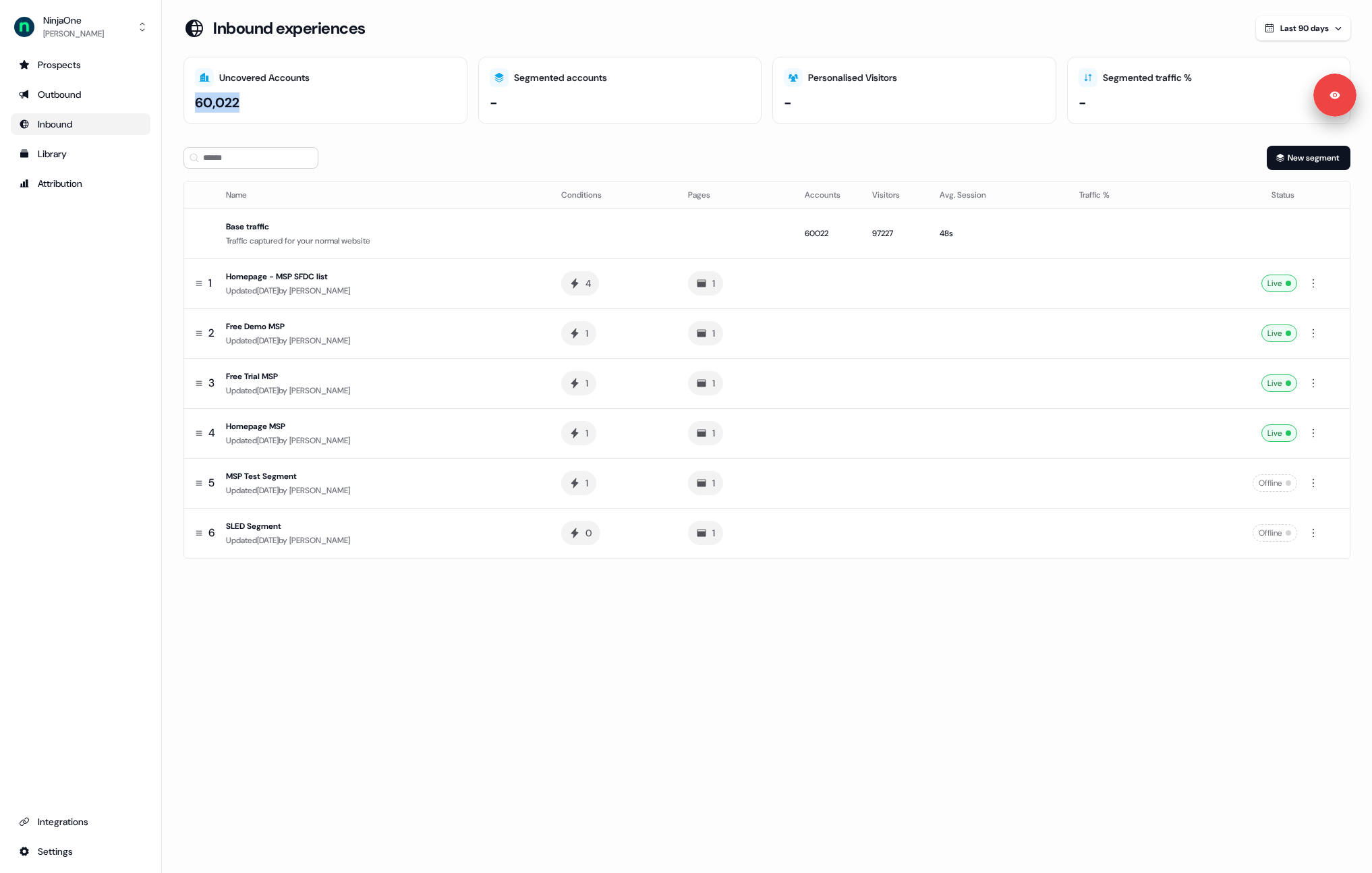
click at [241, 107] on div "60,022" at bounding box center [325, 103] width 261 height 20
click at [68, 72] on link "Prospects" at bounding box center [81, 65] width 139 height 22
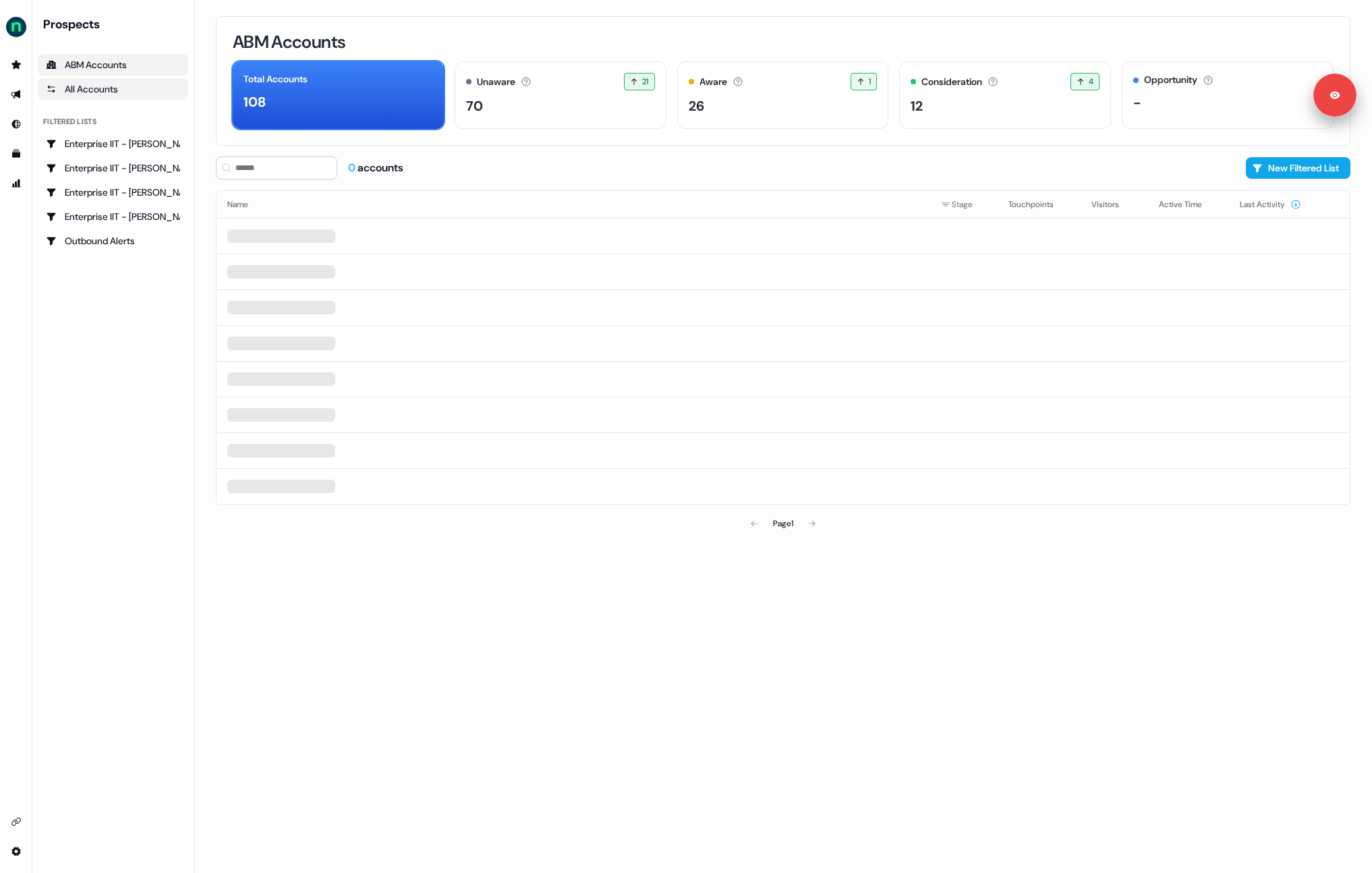
click at [86, 87] on div "All Accounts" at bounding box center [113, 89] width 135 height 14
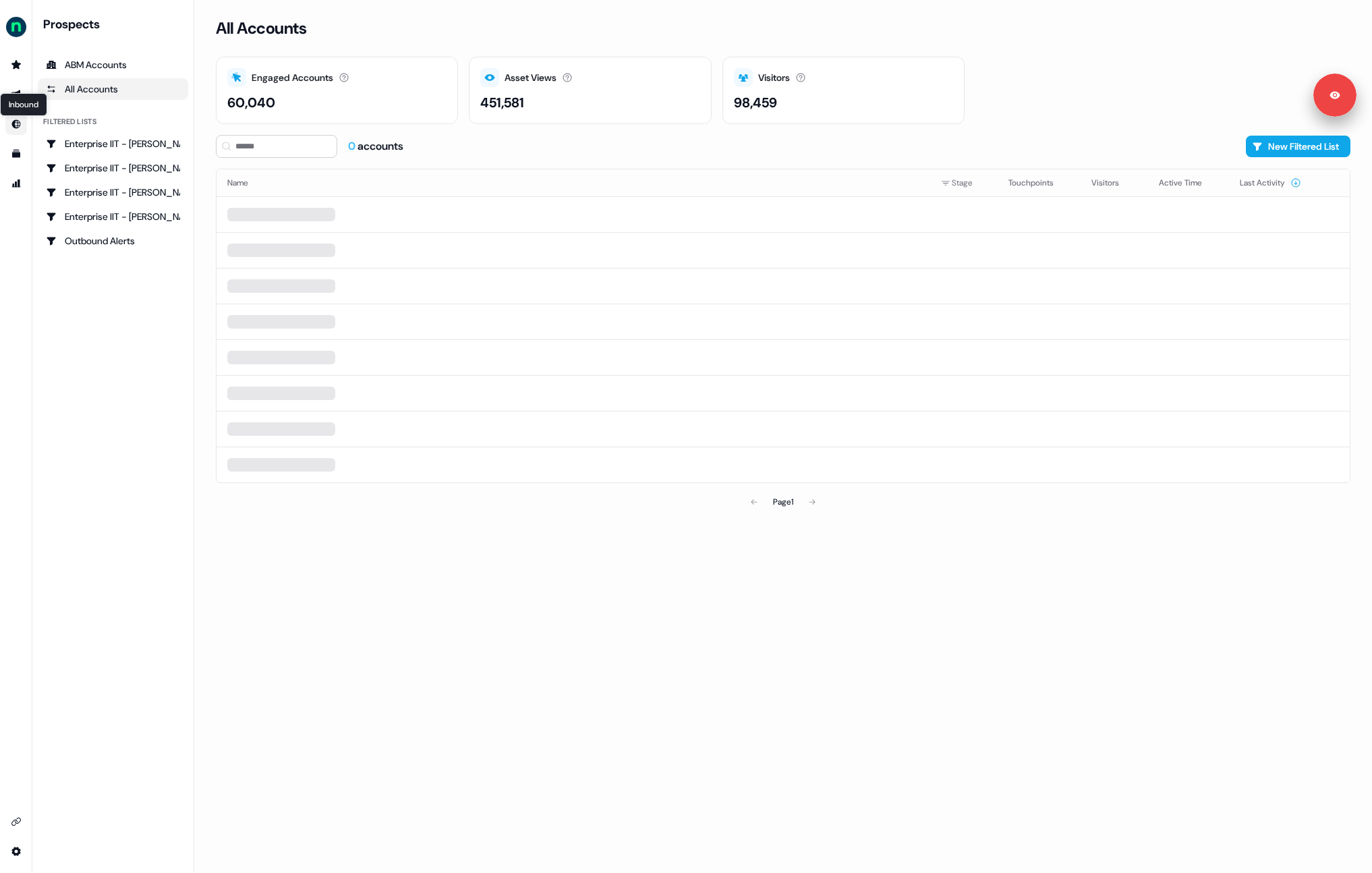
click at [17, 119] on icon "Go to Inbound" at bounding box center [16, 125] width 11 height 11
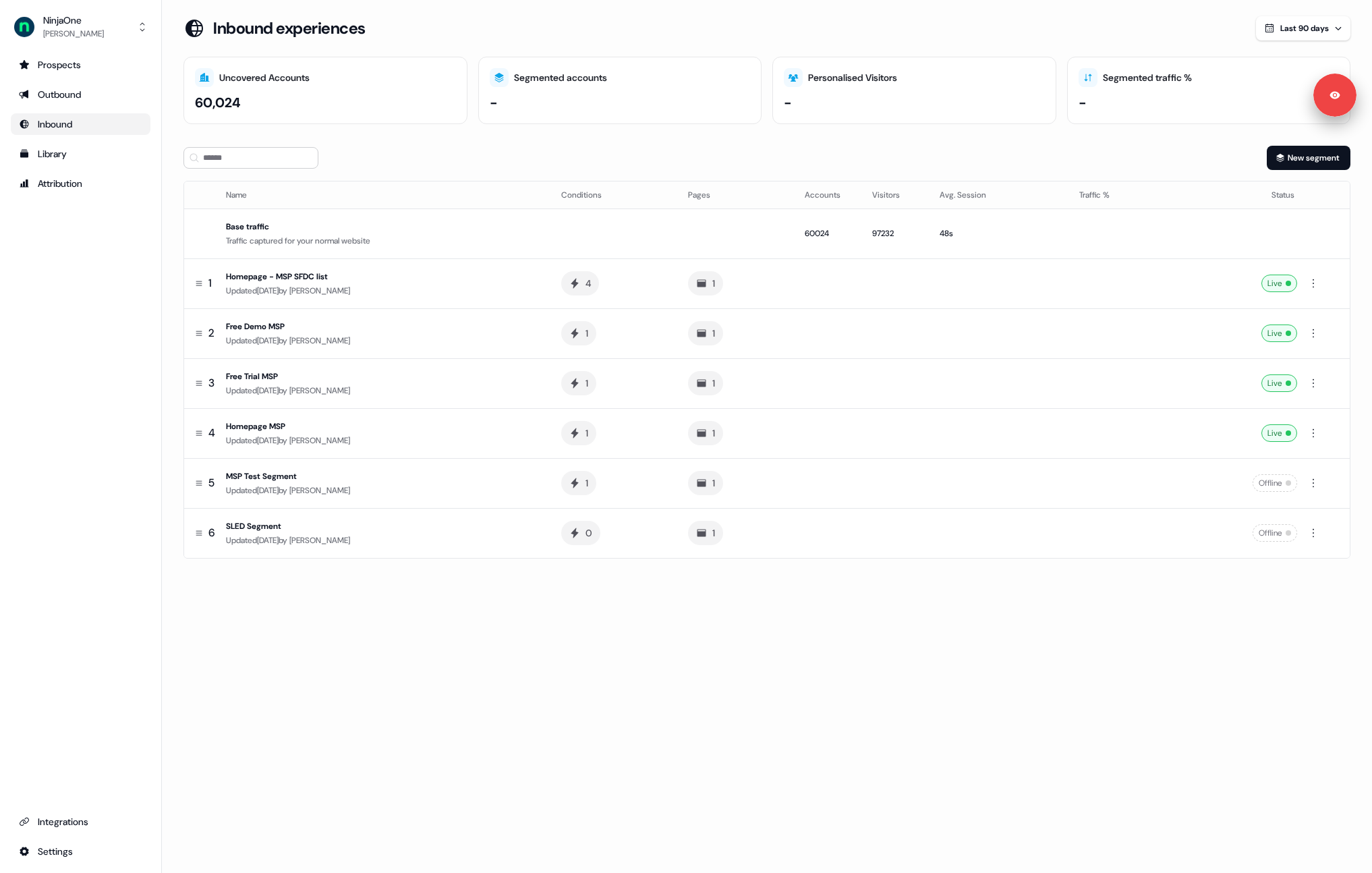
click at [203, 105] on div "60,024" at bounding box center [218, 103] width 46 height 20
click at [195, 102] on div "60,024" at bounding box center [218, 103] width 46 height 20
click at [1324, 16] on button "Last 90 days" at bounding box center [1303, 28] width 94 height 25
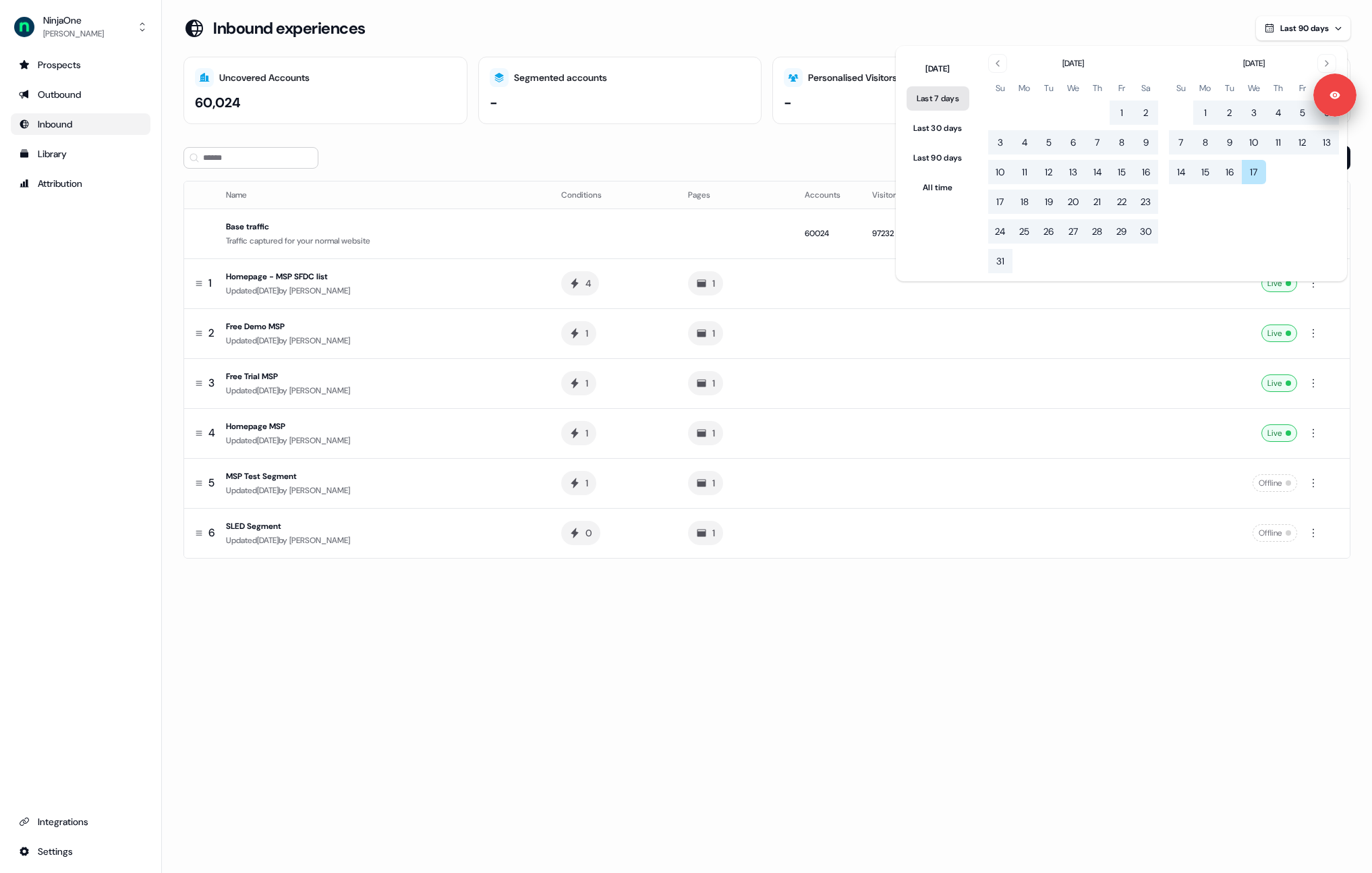
click at [937, 93] on button "Last 7 days" at bounding box center [938, 98] width 63 height 25
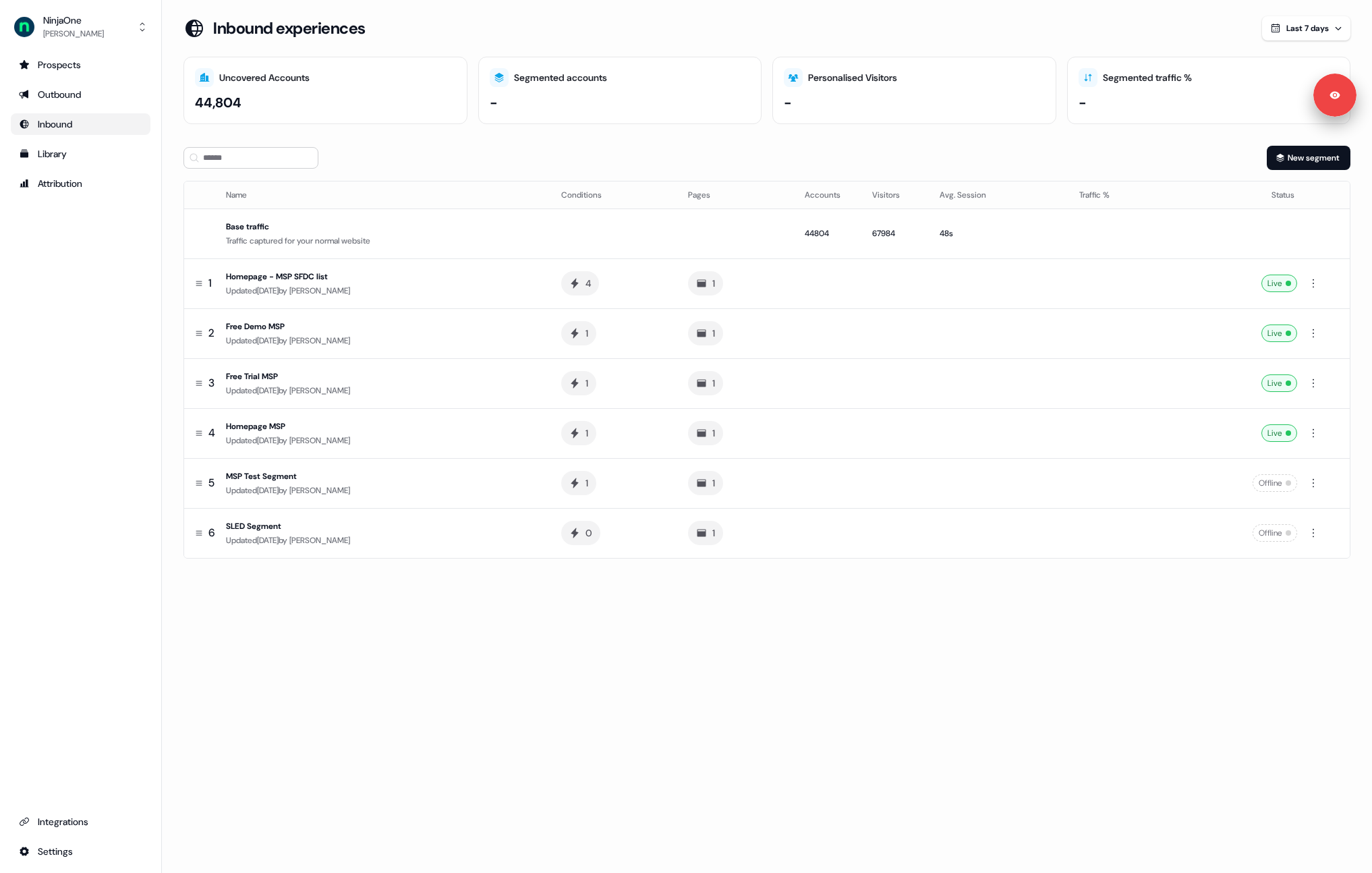
click at [342, 136] on section "Loading... Inbound experiences Last 7 days Uncovered Accounts 44,804 Segmented …" at bounding box center [768, 307] width 1211 height 581
click at [1301, 32] on span "Last 7 days" at bounding box center [1308, 28] width 42 height 11
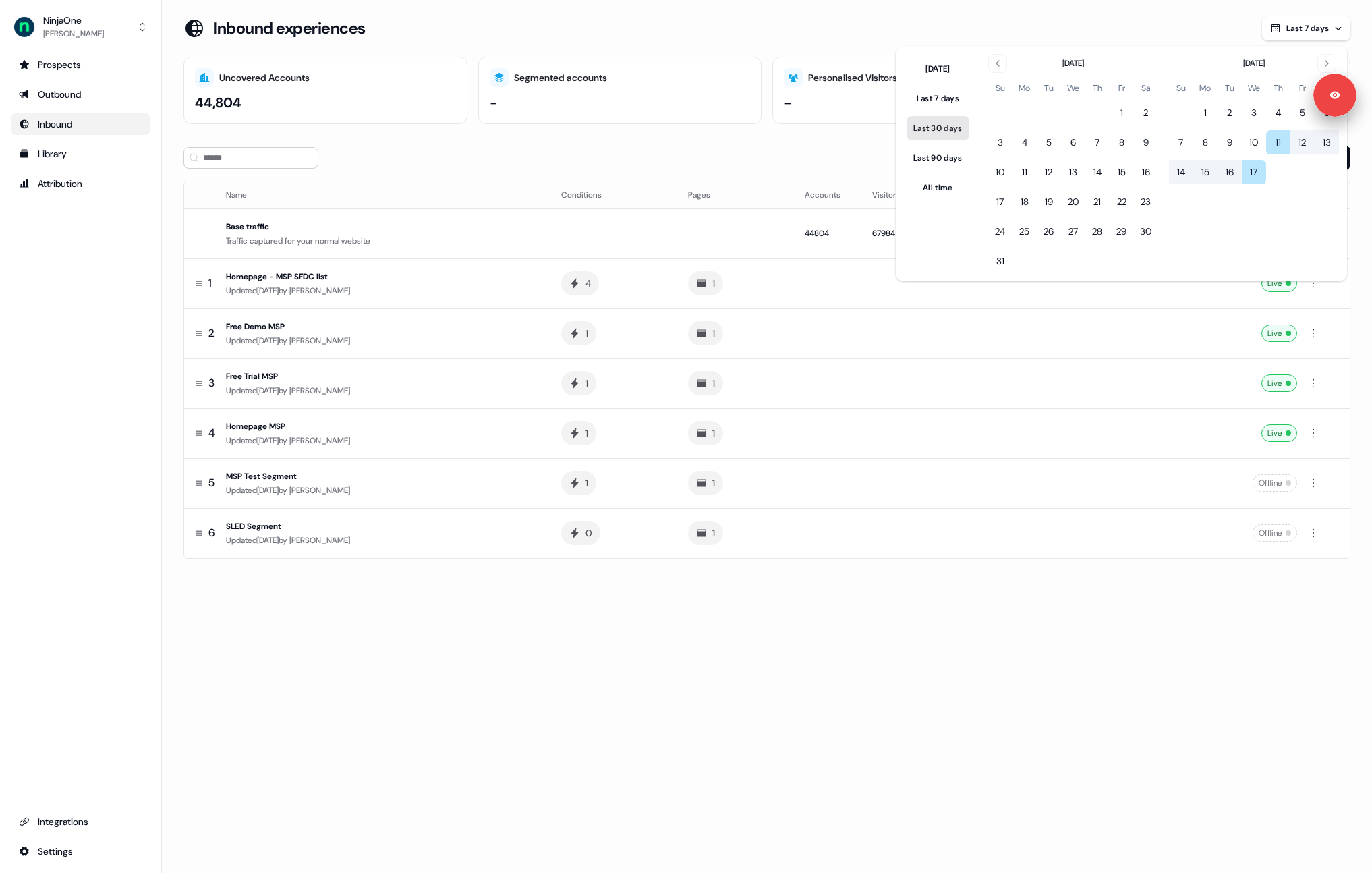
click at [949, 129] on button "Last 30 days" at bounding box center [938, 128] width 63 height 25
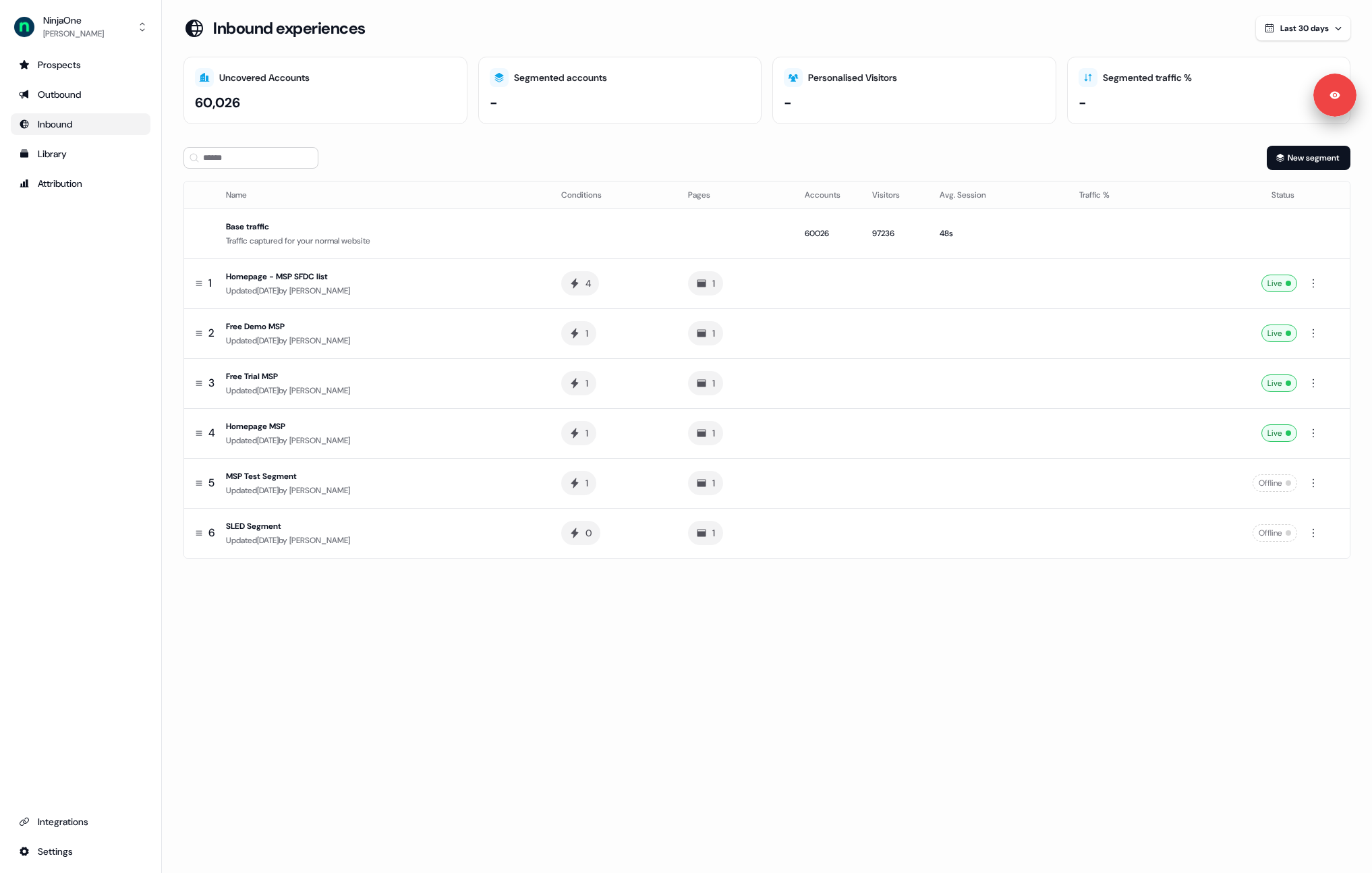
click at [169, 185] on section "Loading... Inbound experiences Last 30 days Uncovered Accounts 60,026 Segmented…" at bounding box center [768, 307] width 1211 height 581
click at [198, 104] on div "60,026" at bounding box center [217, 103] width 45 height 20
click at [189, 104] on div "Uncovered Accounts 60,026" at bounding box center [325, 91] width 284 height 68
click at [178, 106] on section "Loading... Inbound experiences Last 30 days Uncovered Accounts 60,026 Segmented…" at bounding box center [768, 307] width 1211 height 581
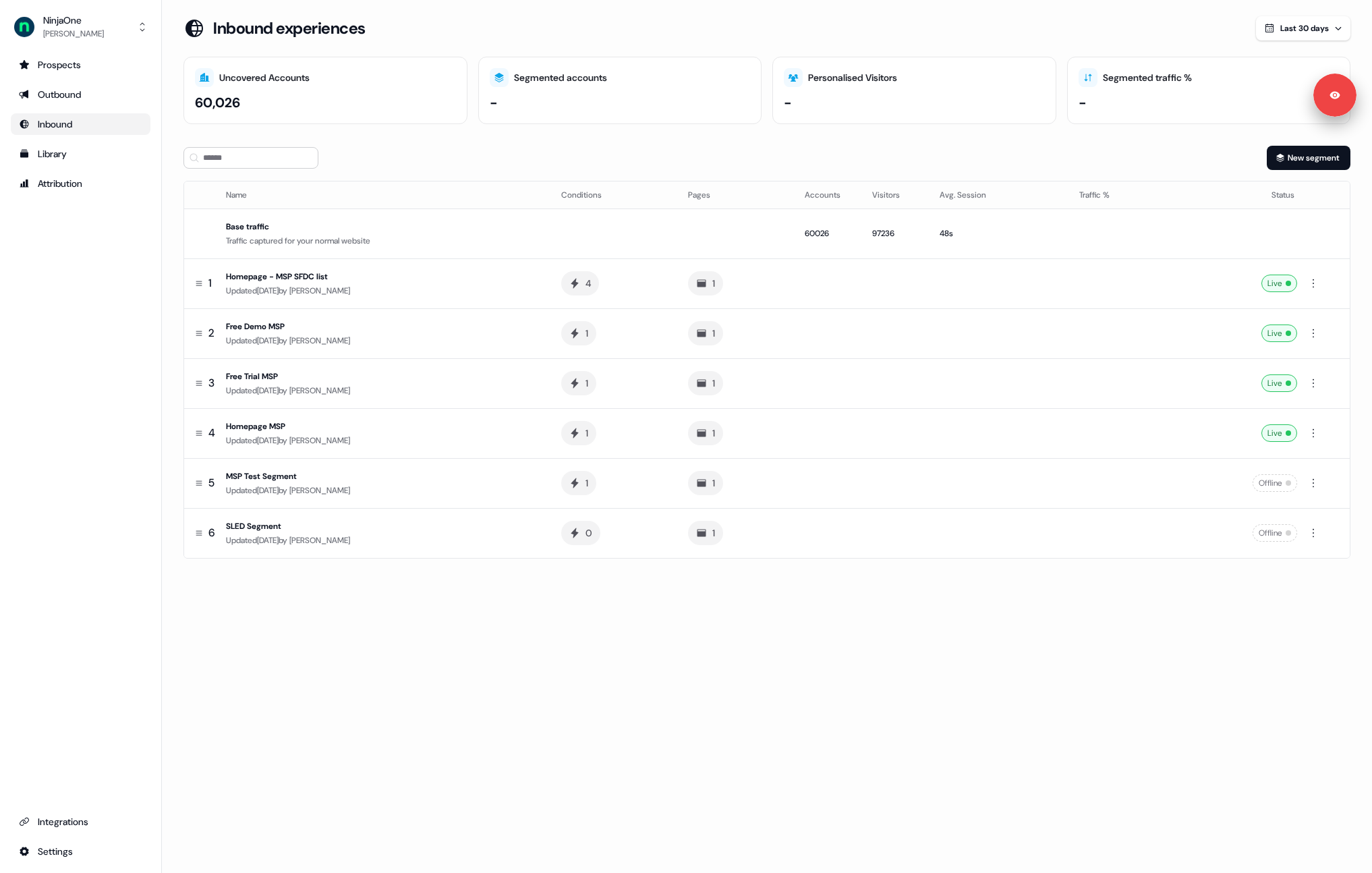
click at [395, 634] on div "Loading... Inbound experiences Last 30 days Uncovered Accounts 60,026 Segmented…" at bounding box center [768, 436] width 1211 height 873
click at [173, 323] on section "Loading... Inbound experiences Last 30 days Uncovered Accounts 60,026 Segmented…" at bounding box center [768, 307] width 1211 height 581
drag, startPoint x: 199, startPoint y: 103, endPoint x: 279, endPoint y: 102, distance: 80.0
click at [279, 102] on div "60,026" at bounding box center [325, 103] width 261 height 20
click at [54, 822] on div "Integrations" at bounding box center [81, 822] width 124 height 14
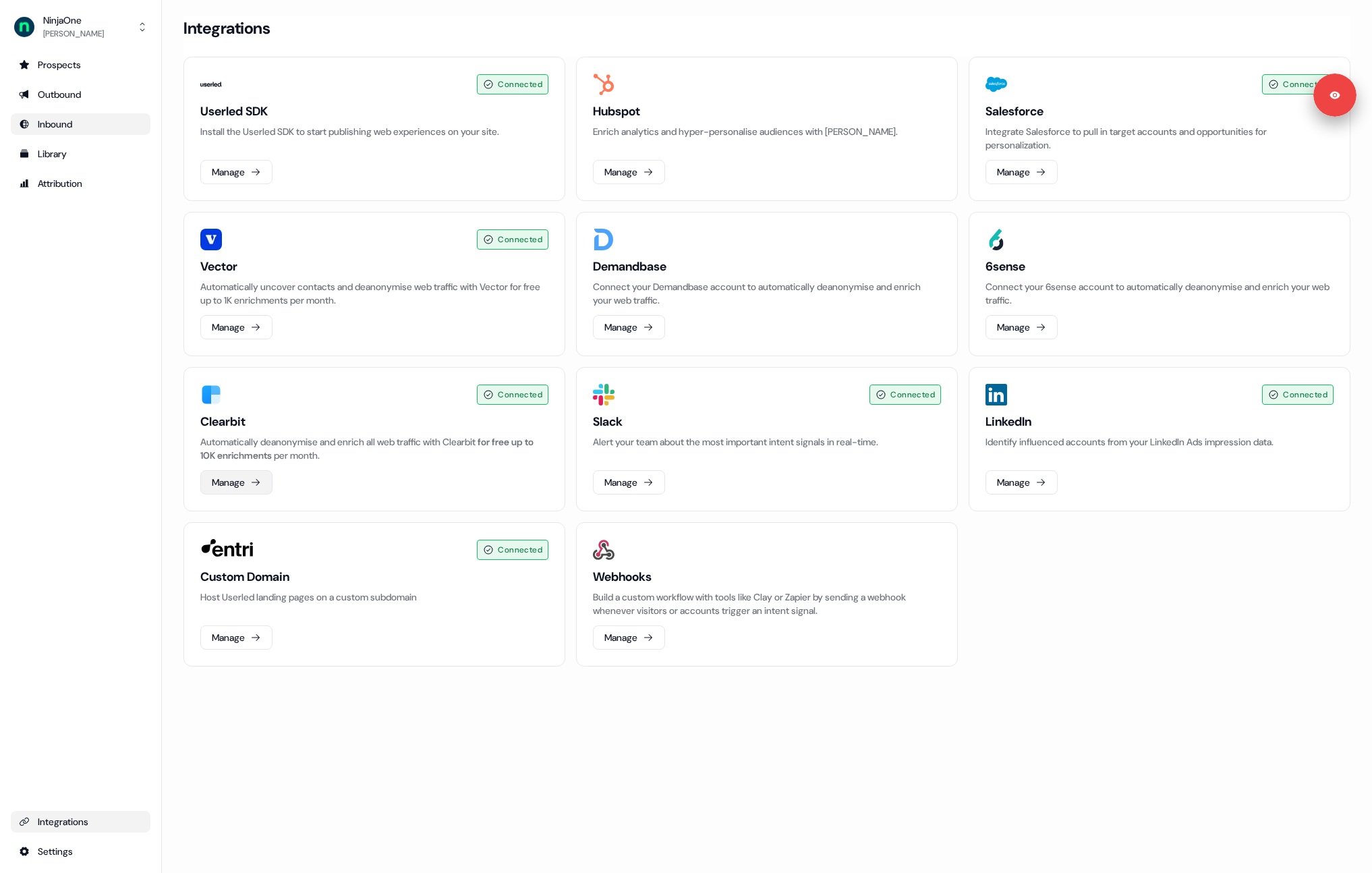
click at [240, 488] on button "Manage" at bounding box center [236, 482] width 72 height 25
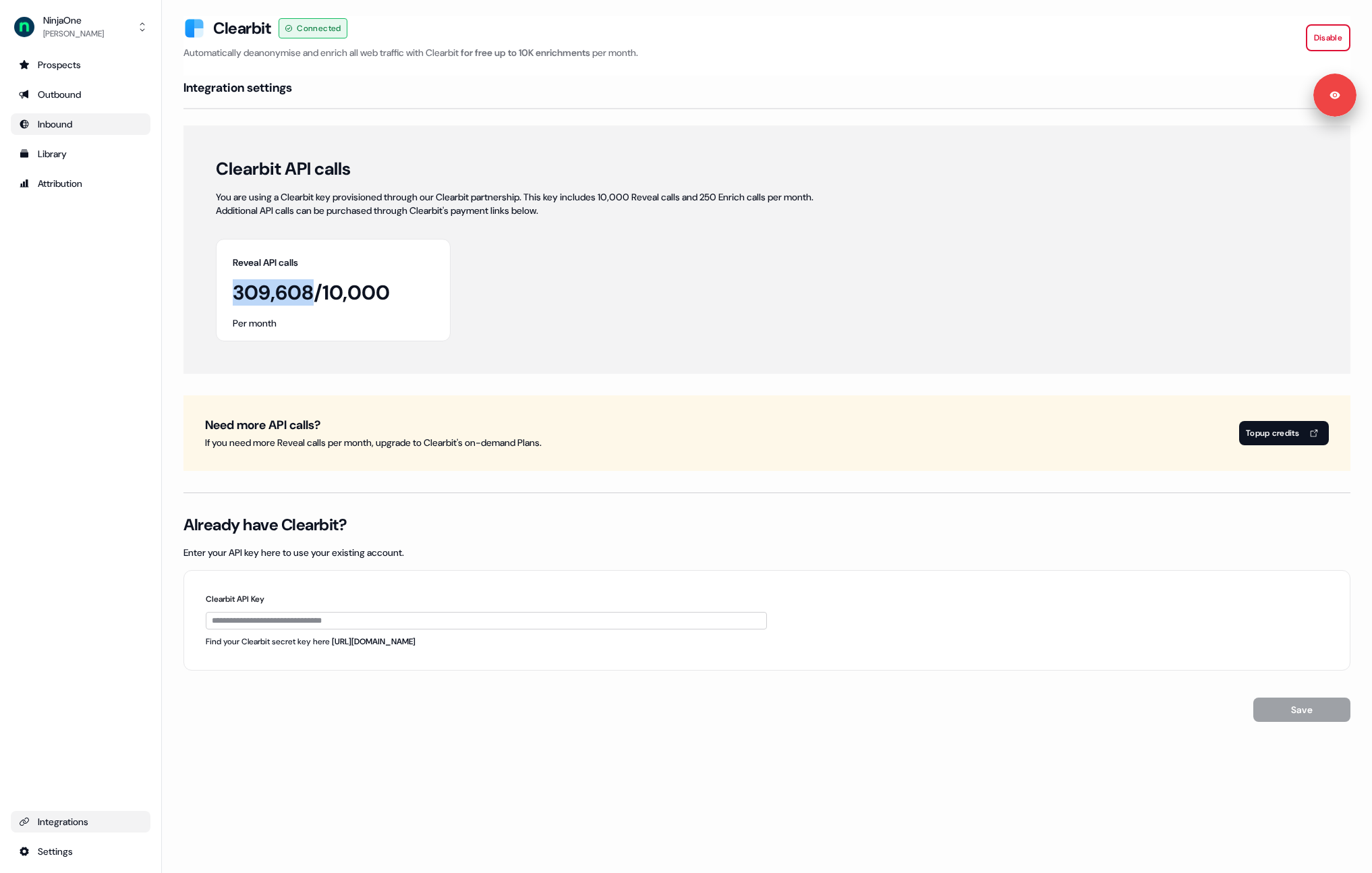
drag, startPoint x: 234, startPoint y: 290, endPoint x: 315, endPoint y: 287, distance: 81.1
click at [315, 287] on h1 "309,608 / 10,000" at bounding box center [311, 293] width 158 height 26
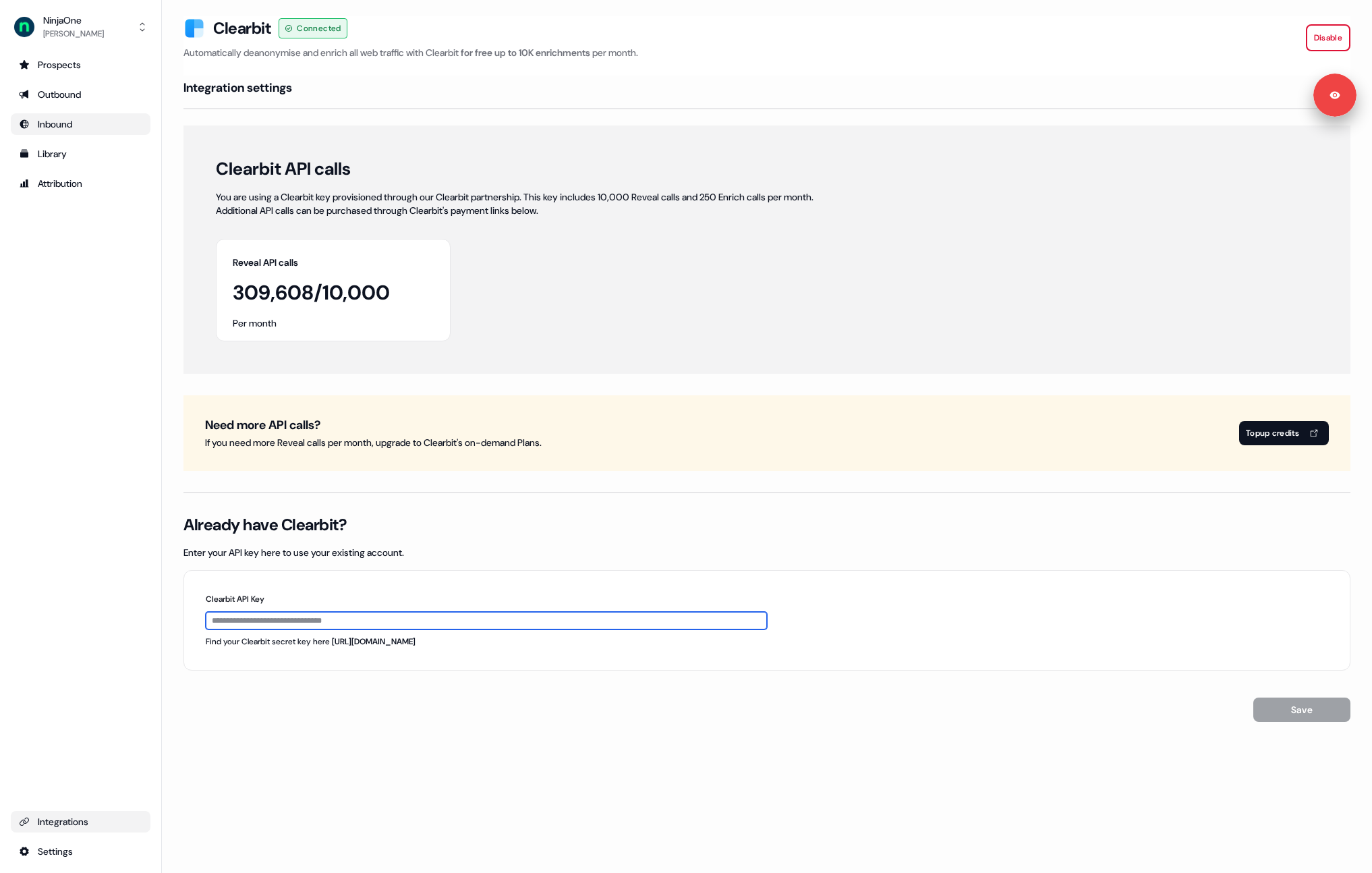
click at [288, 624] on input "Clearbit API Key" at bounding box center [486, 620] width 561 height 17
click at [278, 621] on input "Clearbit API Key" at bounding box center [486, 620] width 561 height 17
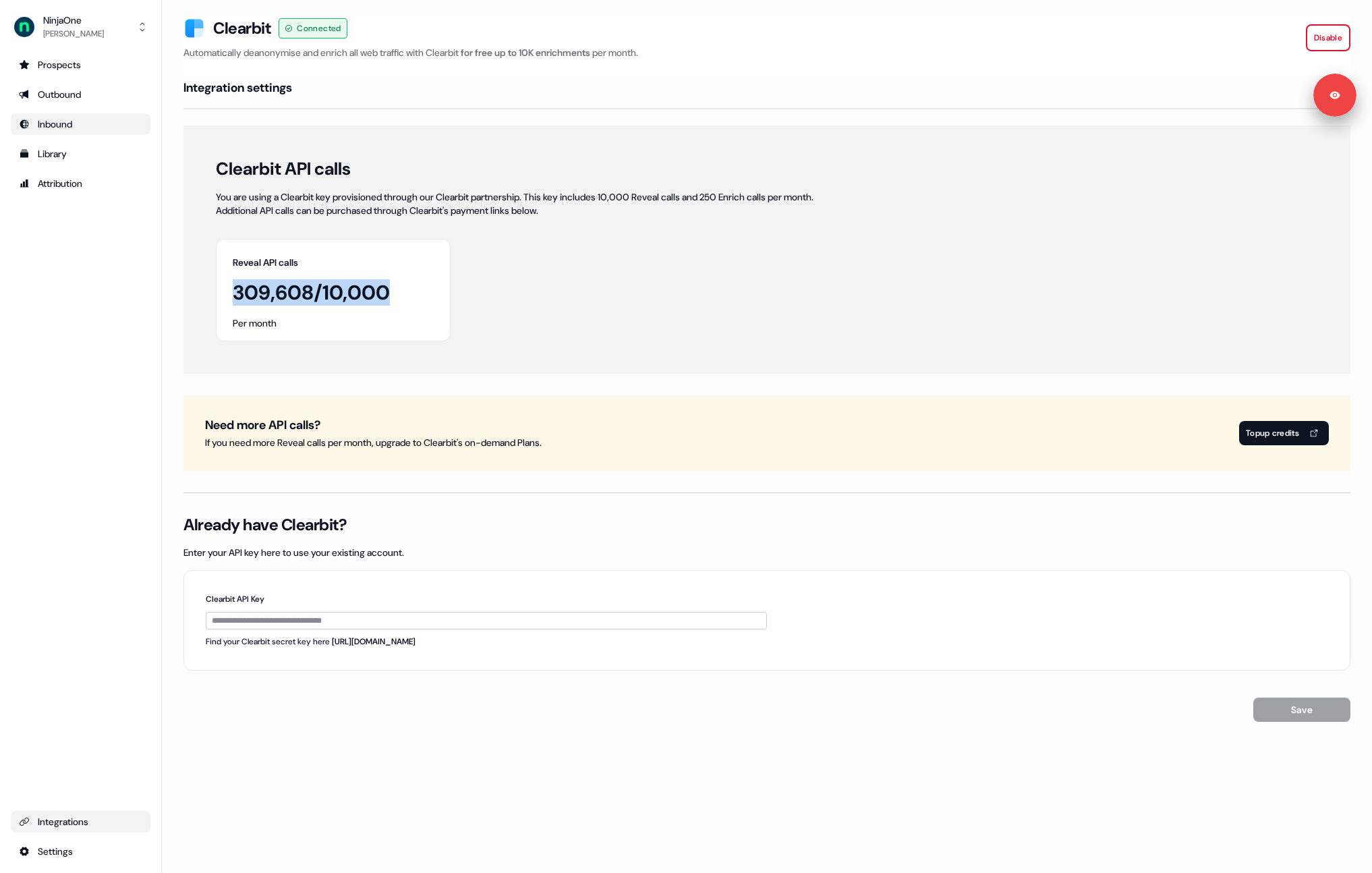
drag, startPoint x: 233, startPoint y: 292, endPoint x: 408, endPoint y: 295, distance: 175.0
click at [408, 295] on div "Reveal API calls 309,608 / 10,000 Per month" at bounding box center [333, 290] width 234 height 103
click at [67, 820] on div "Integrations" at bounding box center [81, 822] width 124 height 14
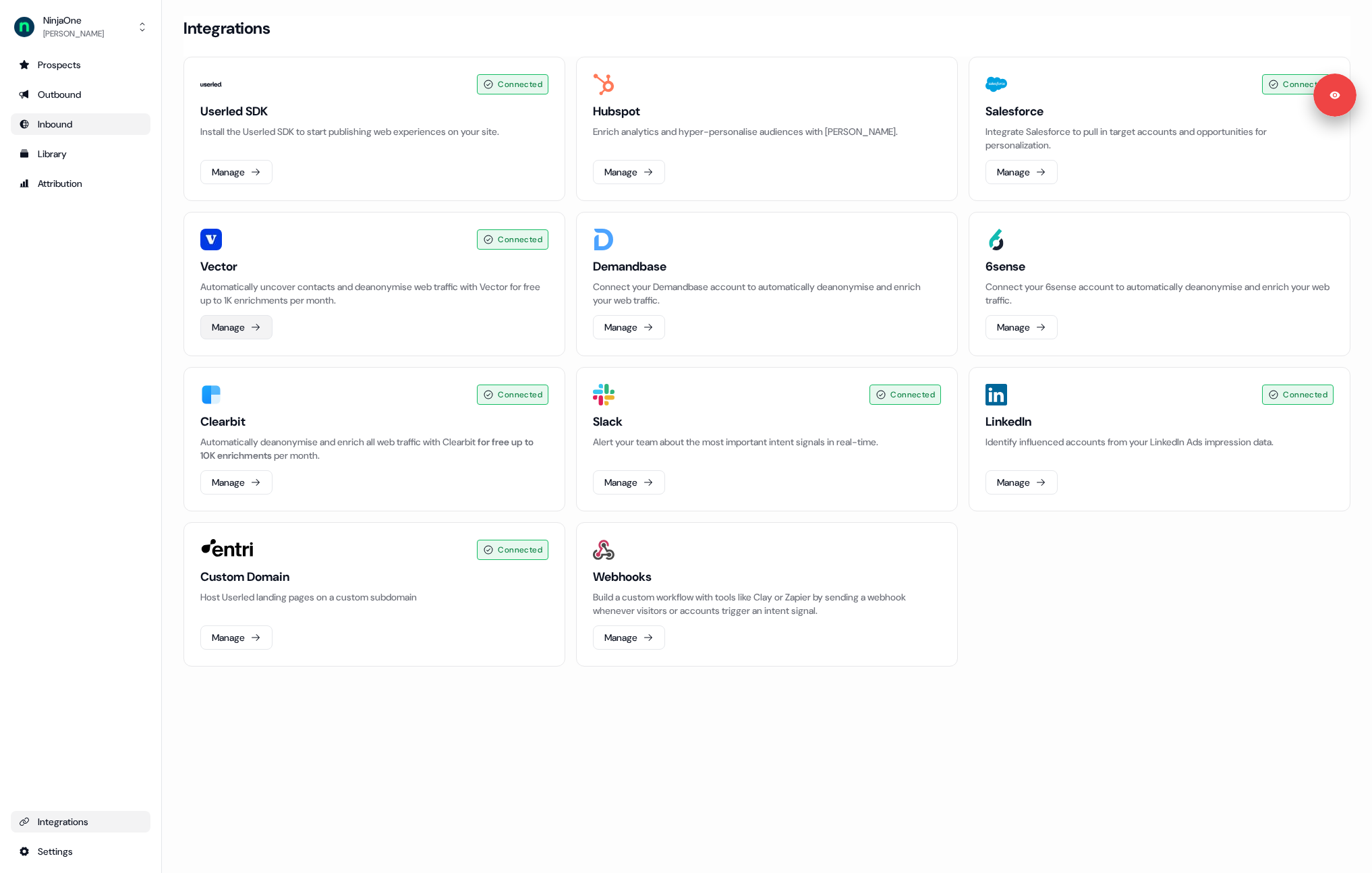
click at [240, 329] on button "Manage" at bounding box center [236, 327] width 72 height 25
click at [252, 481] on icon at bounding box center [256, 483] width 11 height 11
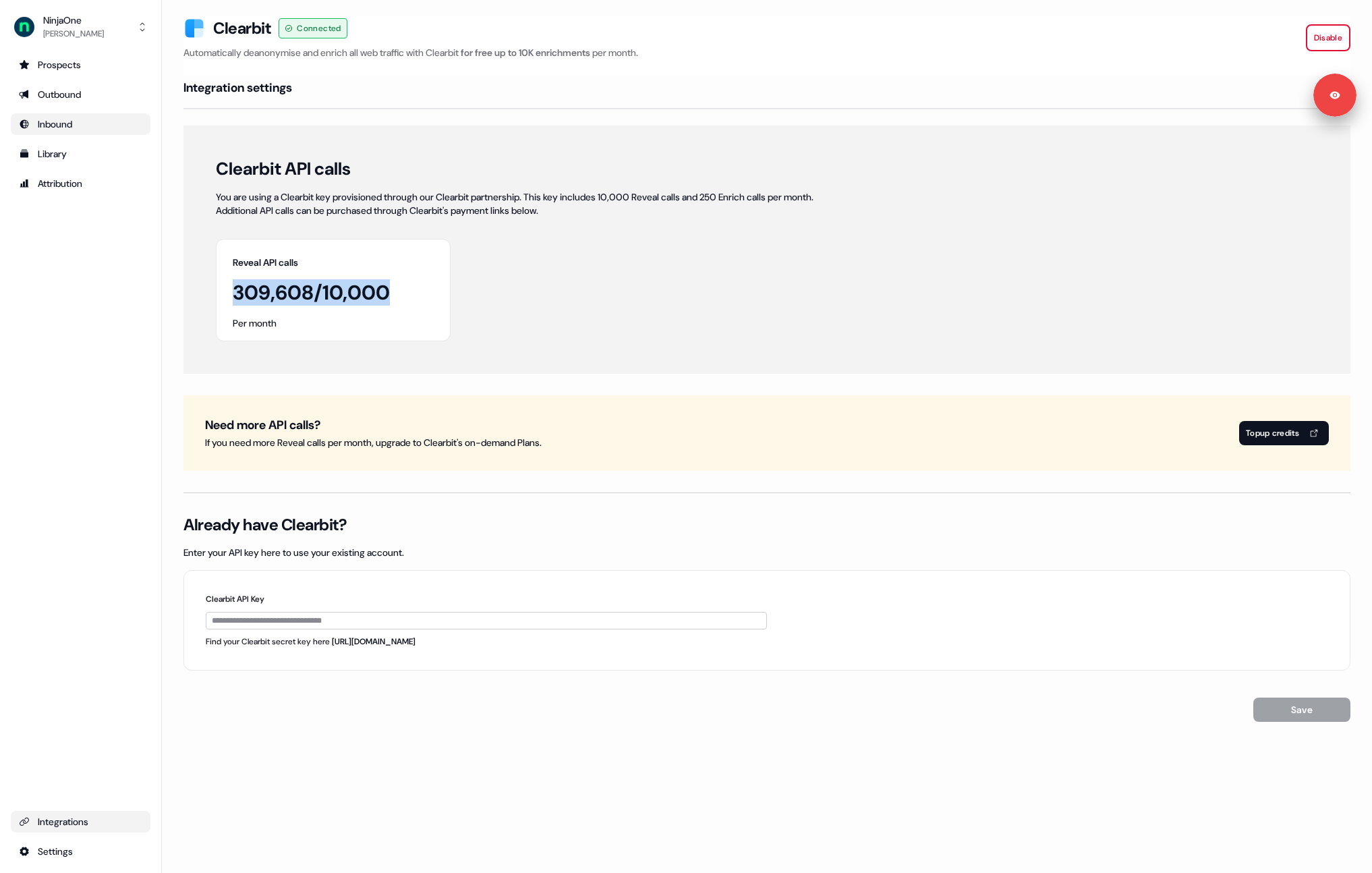
drag, startPoint x: 231, startPoint y: 293, endPoint x: 391, endPoint y: 293, distance: 160.0
click at [391, 293] on div "Reveal API calls 309,608 / 10,000 Per month" at bounding box center [333, 290] width 234 height 103
click at [52, 130] on div "Inbound" at bounding box center [81, 124] width 124 height 14
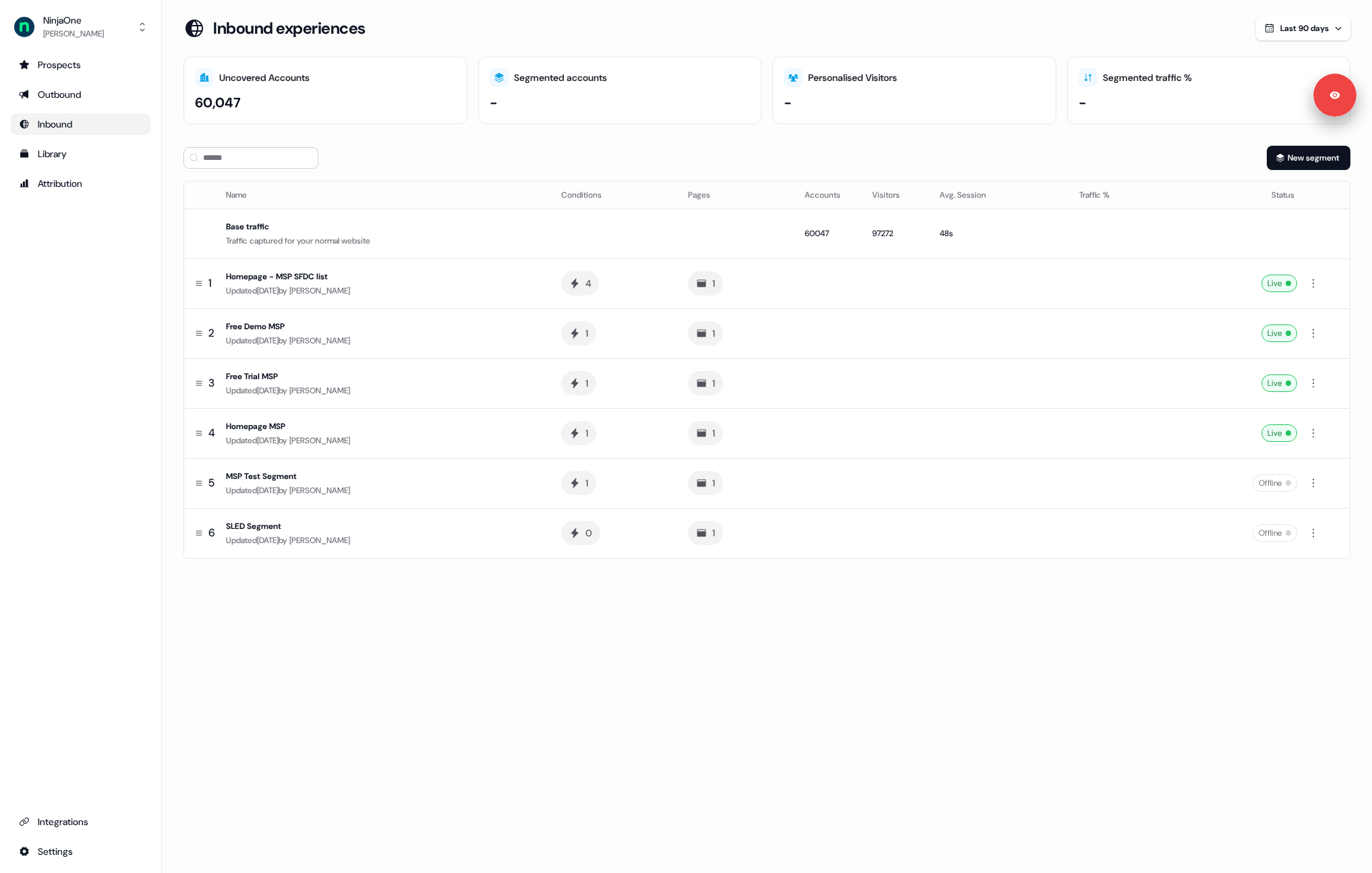
click at [242, 103] on div "60,047" at bounding box center [325, 103] width 261 height 20
click at [240, 102] on div "60,047" at bounding box center [218, 103] width 46 height 20
drag, startPoint x: 240, startPoint y: 102, endPoint x: 186, endPoint y: 102, distance: 54.0
click at [186, 102] on div "Uncovered Accounts 60,047" at bounding box center [325, 91] width 284 height 68
click at [250, 122] on div "Uncovered Accounts 60,047" at bounding box center [325, 91] width 284 height 68
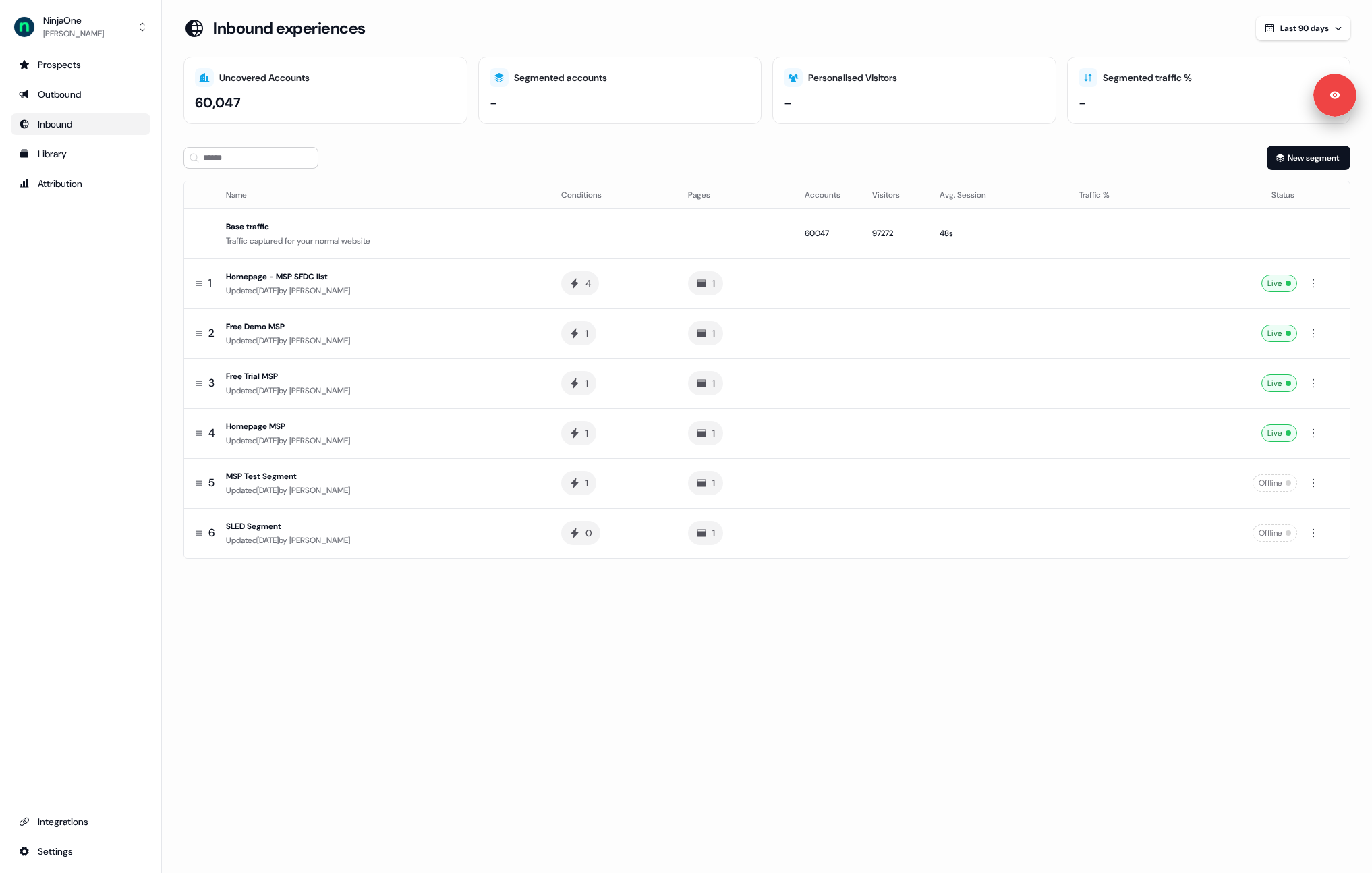
click at [770, 133] on section "Loading... Inbound experiences Last 90 days Uncovered Accounts 60,047 Segmented…" at bounding box center [768, 307] width 1211 height 581
click at [796, 138] on section "Loading... Inbound experiences Last 90 days Uncovered Accounts 60,047 Segmented…" at bounding box center [768, 307] width 1211 height 581
click at [768, 573] on section "Loading... Inbound experiences Last 90 days Uncovered Accounts 60,047 Segmented…" at bounding box center [768, 307] width 1211 height 581
click at [690, 19] on div "Inbound experiences" at bounding box center [719, 28] width 1073 height 25
click at [60, 130] on div "Inbound" at bounding box center [81, 124] width 124 height 14
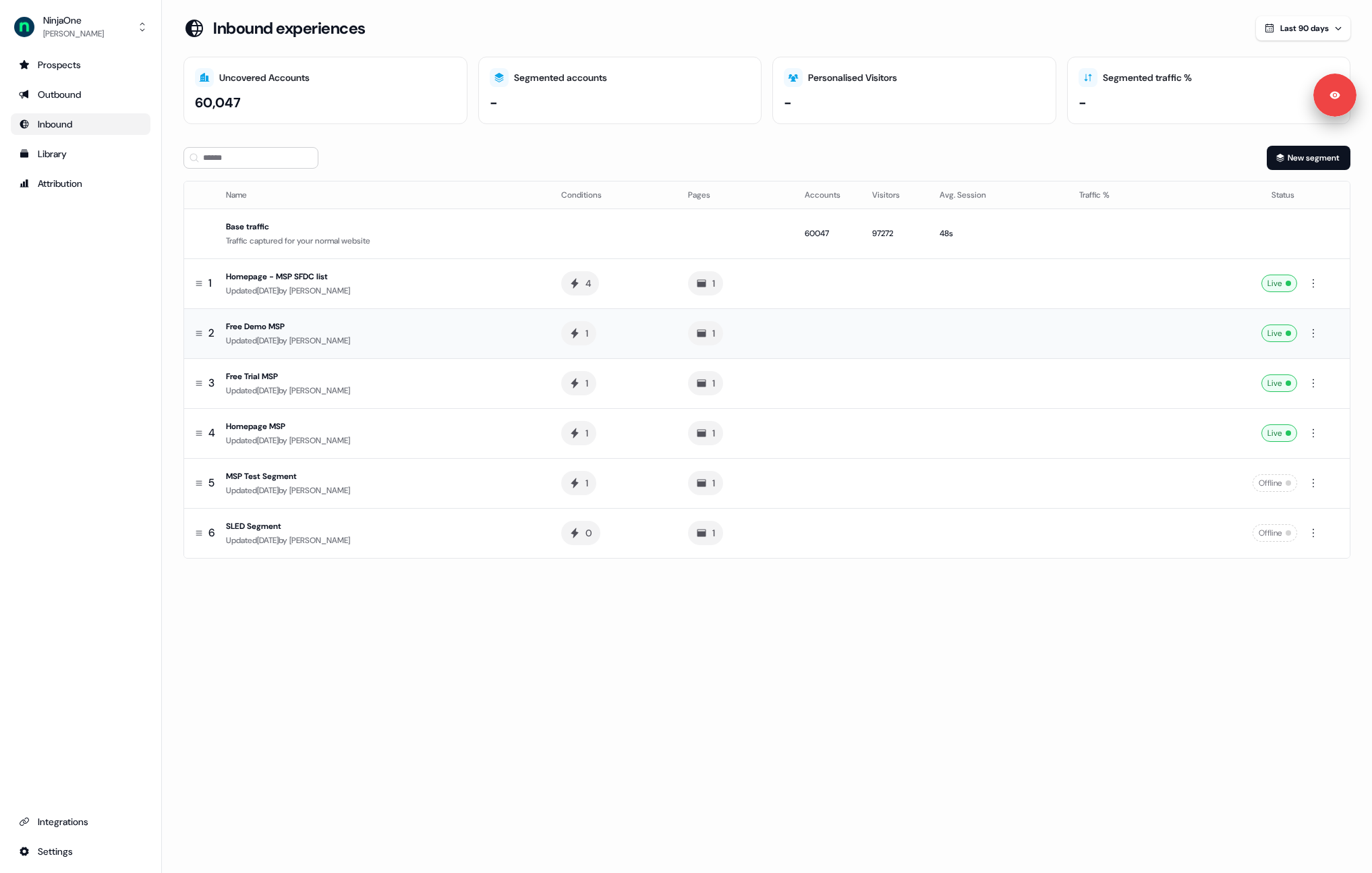
click at [316, 335] on div "Updated 22 days ago by Xinrui Yan" at bounding box center [383, 341] width 314 height 14
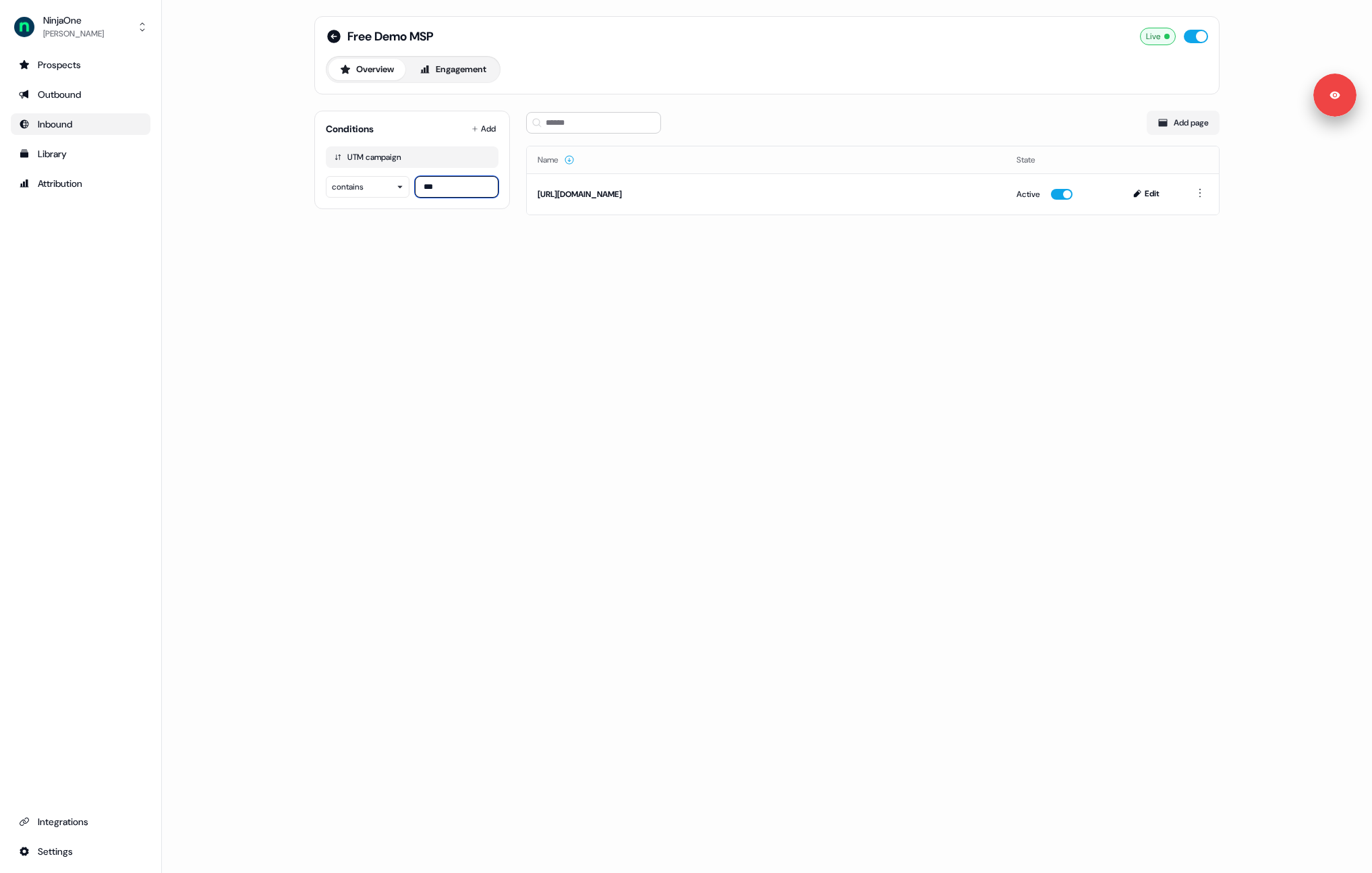
click at [463, 194] on input "***" at bounding box center [456, 187] width 83 height 22
click at [417, 224] on div "Free Demo MSP Live Overview Engagement Conditions Add UTM campaign contains ***…" at bounding box center [768, 124] width 938 height 247
drag, startPoint x: 701, startPoint y: 197, endPoint x: 556, endPoint y: 189, distance: 145.2
click at [556, 189] on div "https://www.ninjaone.com/free-demo/" at bounding box center [766, 194] width 457 height 14
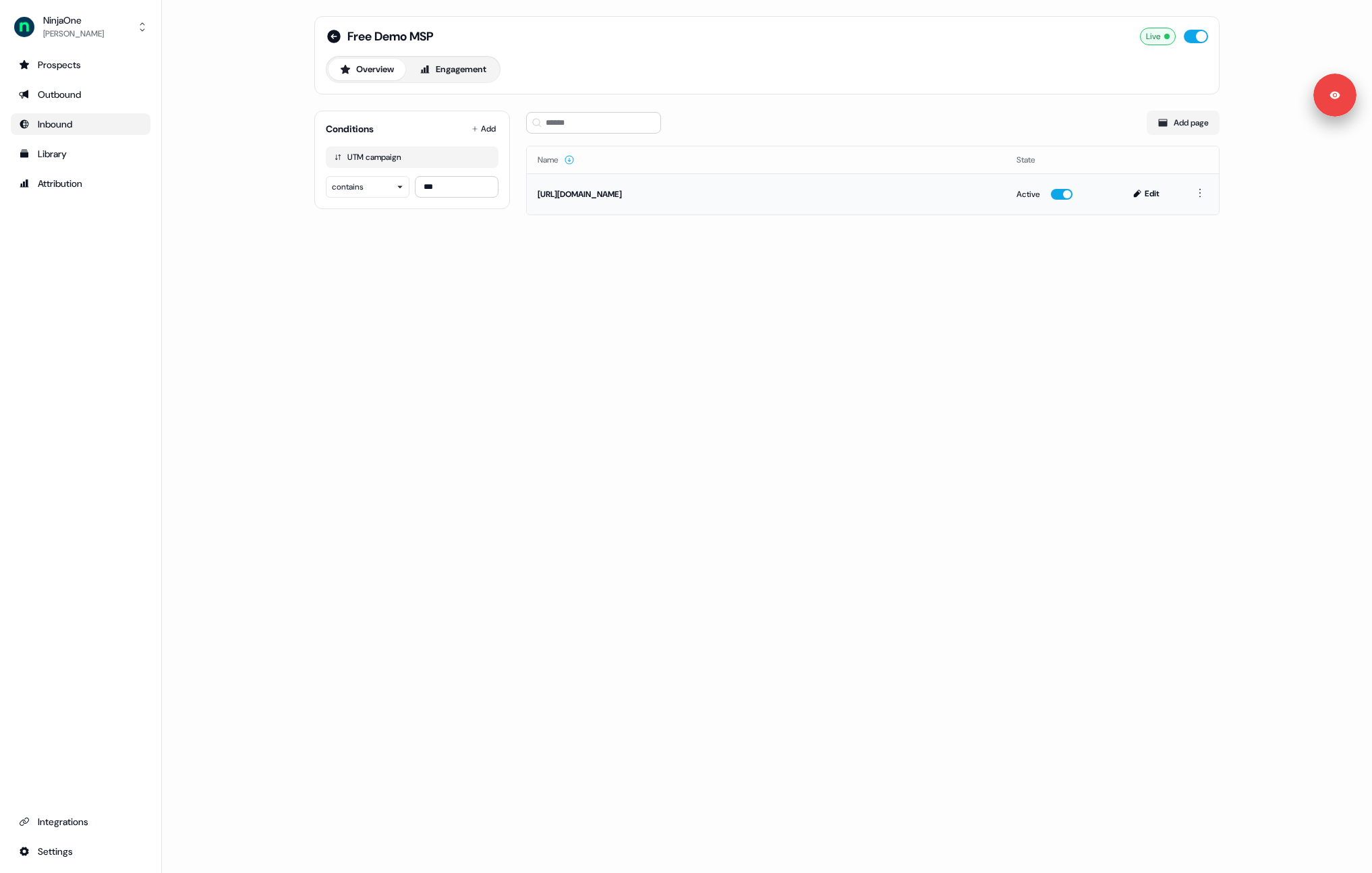
drag, startPoint x: 520, startPoint y: 184, endPoint x: 716, endPoint y: 203, distance: 196.9
click at [716, 203] on div "Free Demo MSP Live Overview Engagement Conditions Add UTM campaign contains ***…" at bounding box center [768, 124] width 938 height 247
drag, startPoint x: 680, startPoint y: 160, endPoint x: 681, endPoint y: 239, distance: 79.0
click at [681, 239] on div "Free Demo MSP Live Overview Engagement Conditions Add UTM campaign contains ***…" at bounding box center [768, 124] width 938 height 247
click at [1152, 196] on button "Edit" at bounding box center [1148, 194] width 46 height 16
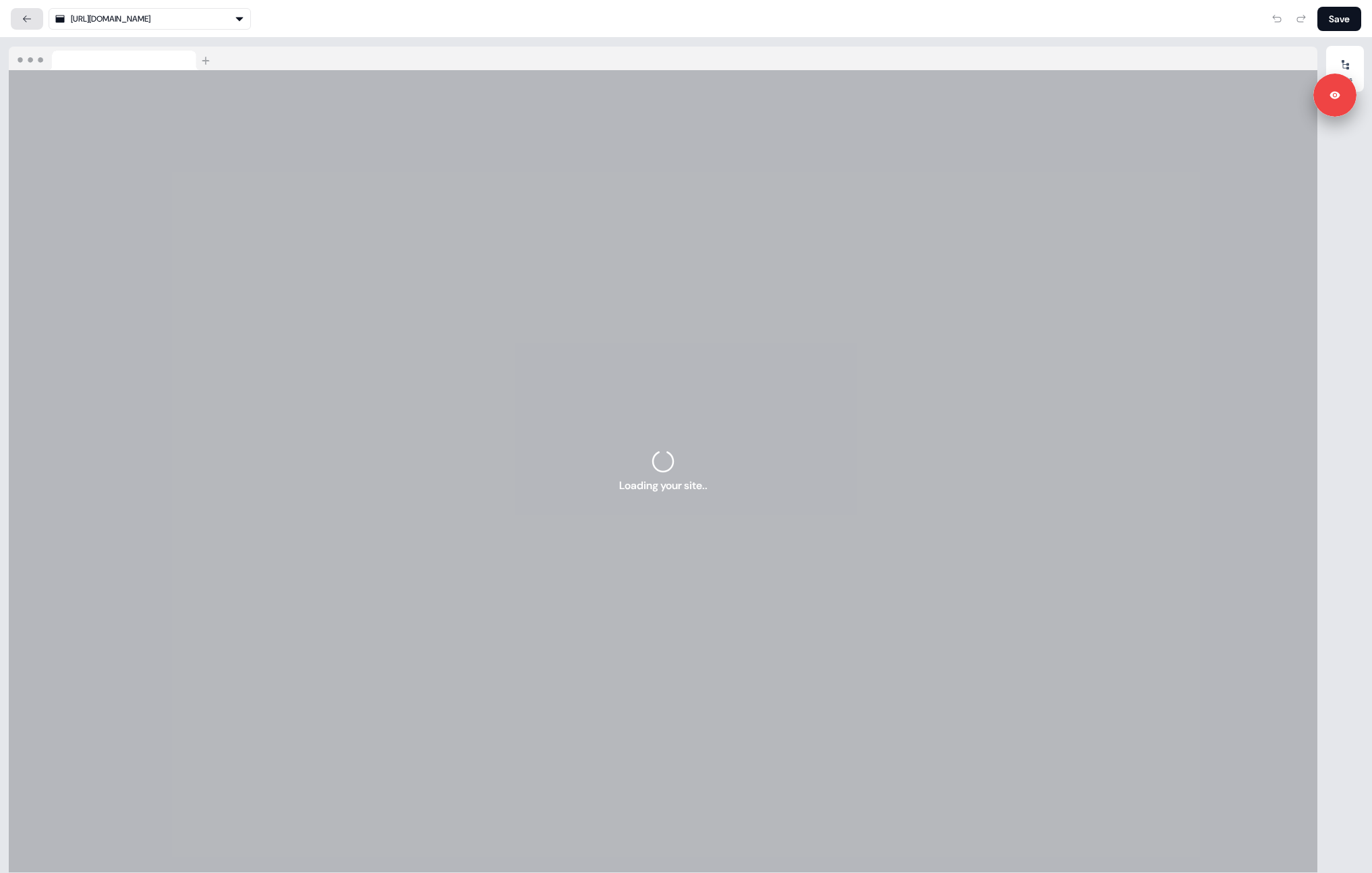
click at [29, 19] on icon at bounding box center [27, 19] width 11 height 11
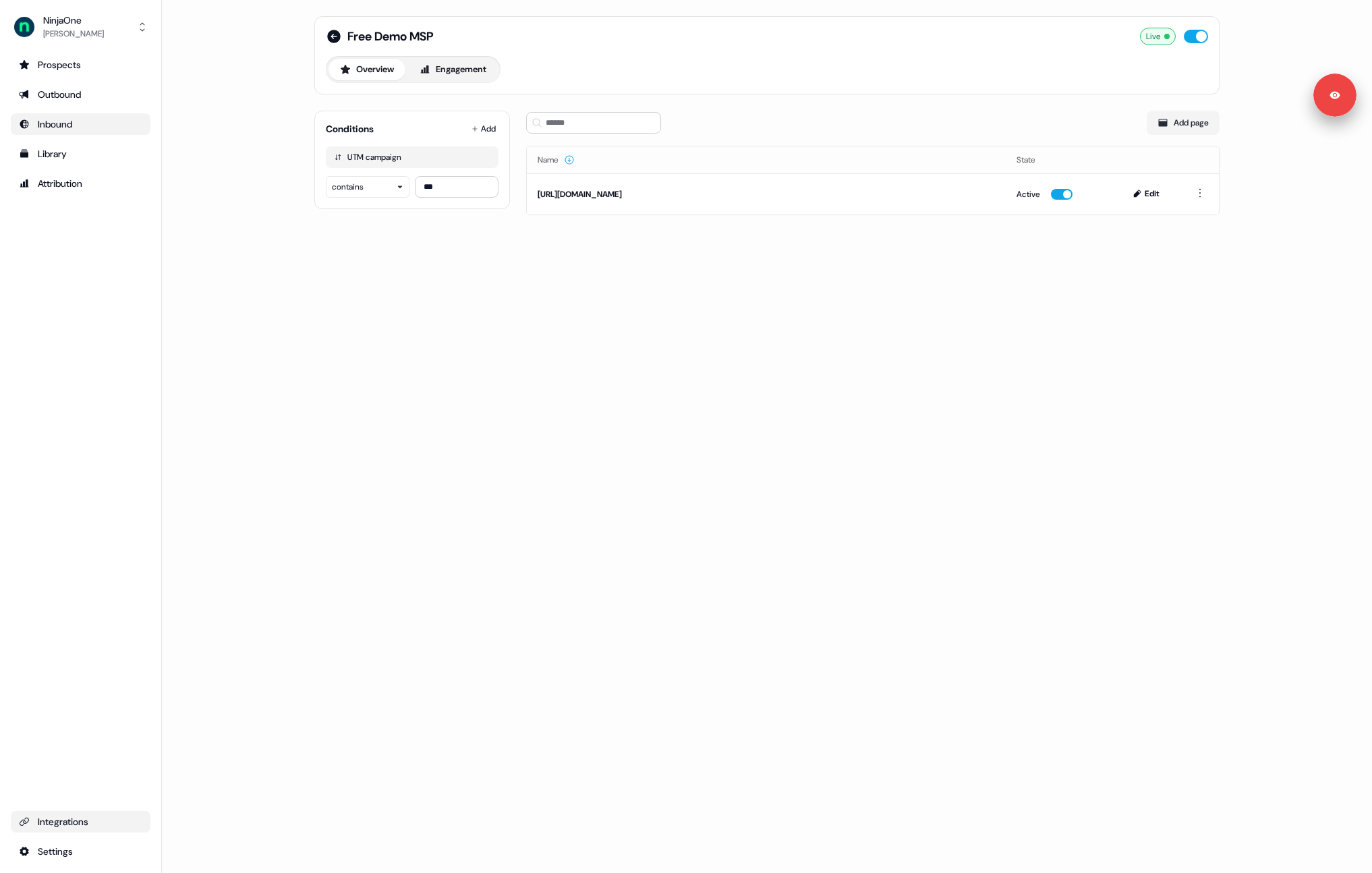
click at [75, 828] on div "Integrations" at bounding box center [81, 822] width 124 height 14
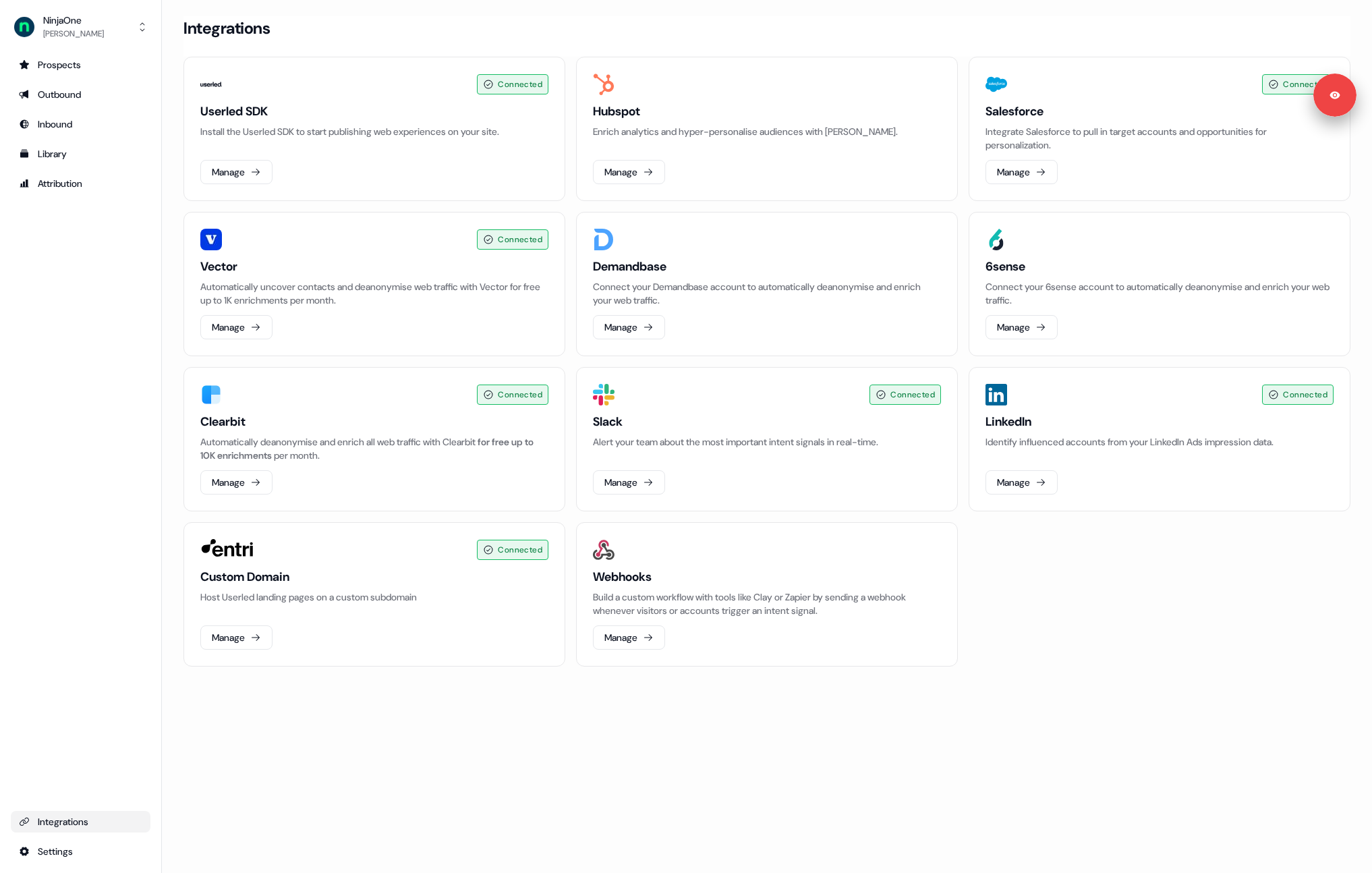
click at [87, 326] on div "Prospects Outbound Inbound Library Attribution Integrations Settings" at bounding box center [81, 458] width 139 height 809
click at [482, 22] on div "Integrations" at bounding box center [767, 28] width 1167 height 25
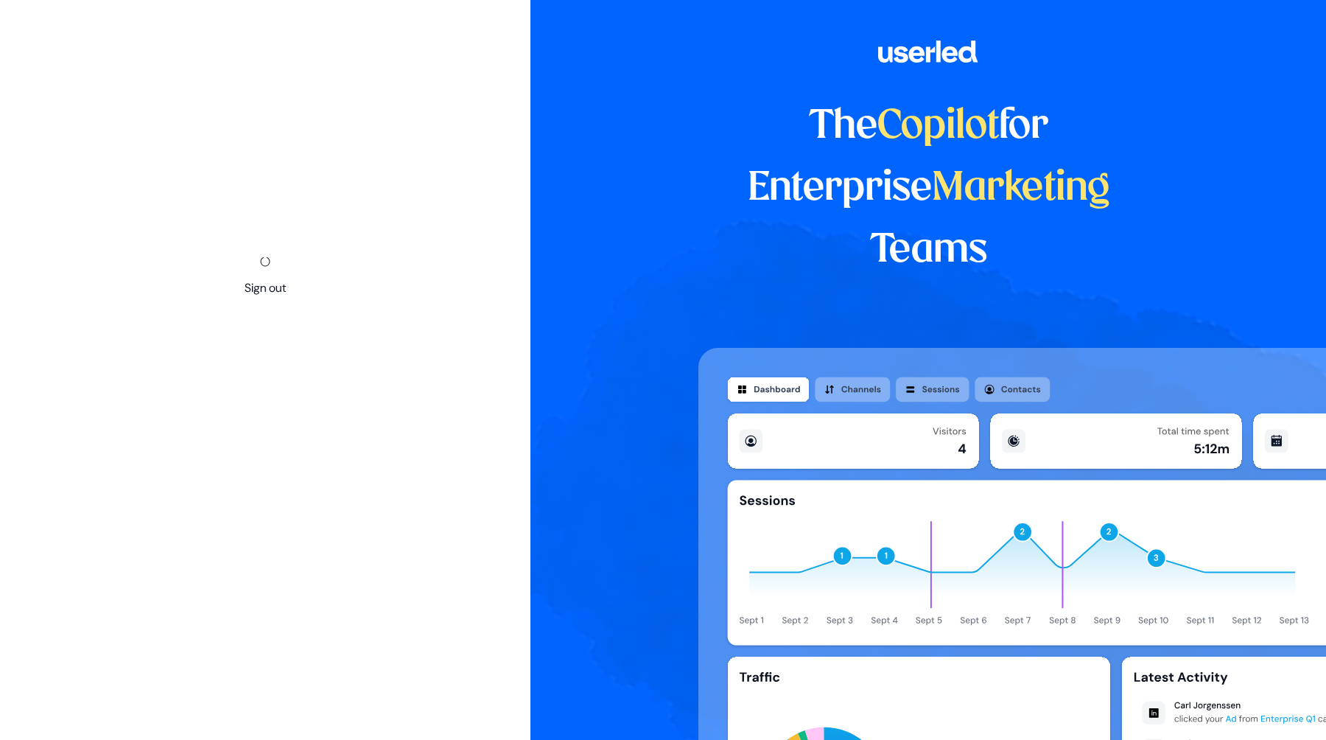
click at [267, 89] on div "Sign out" at bounding box center [265, 276] width 530 height 553
click at [267, 104] on div "Sign out" at bounding box center [265, 276] width 530 height 553
click at [262, 114] on div "Sign out" at bounding box center [265, 276] width 530 height 553
click at [259, 106] on div "Sign out" at bounding box center [265, 276] width 530 height 553
